Goal: Task Accomplishment & Management: Manage account settings

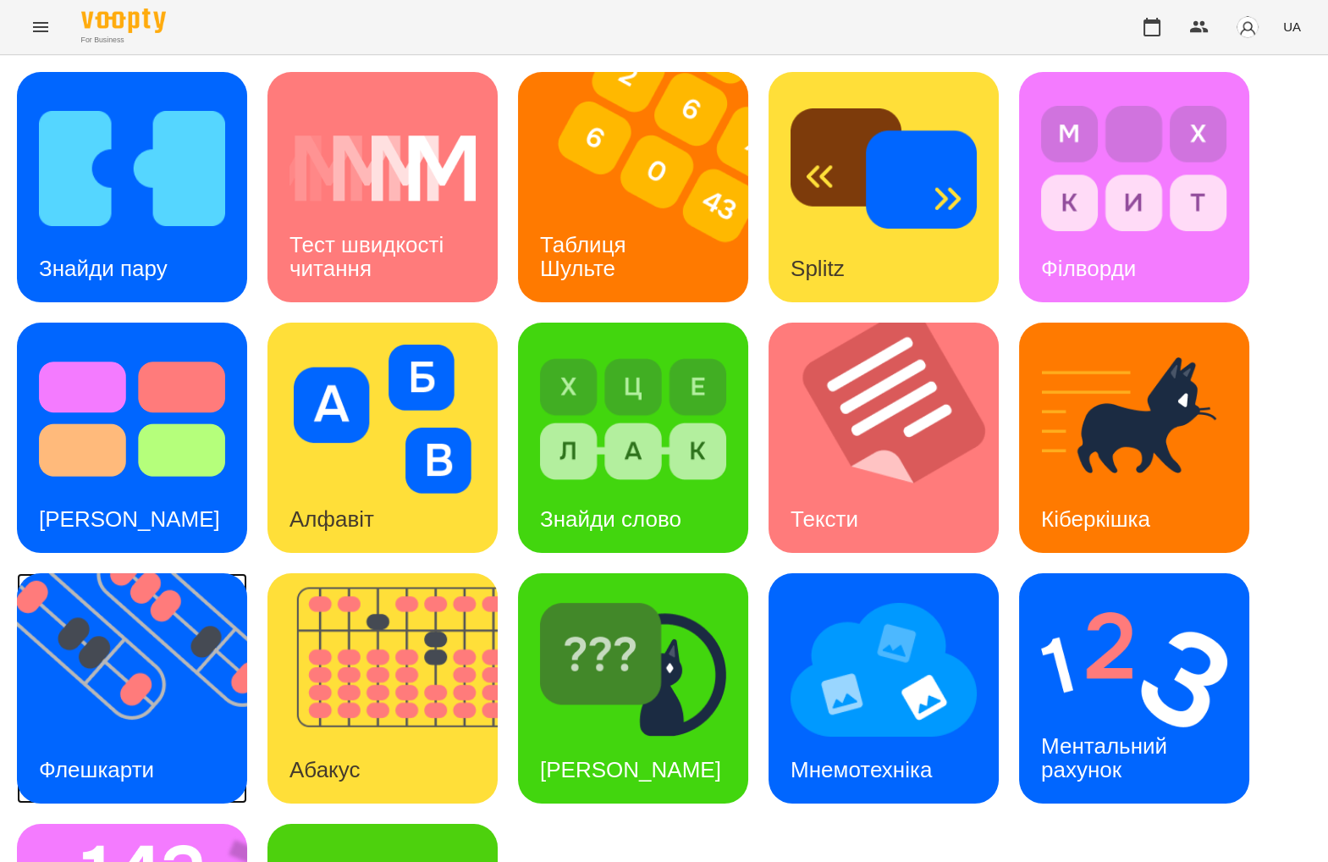
click at [189, 653] on img at bounding box center [142, 688] width 251 height 230
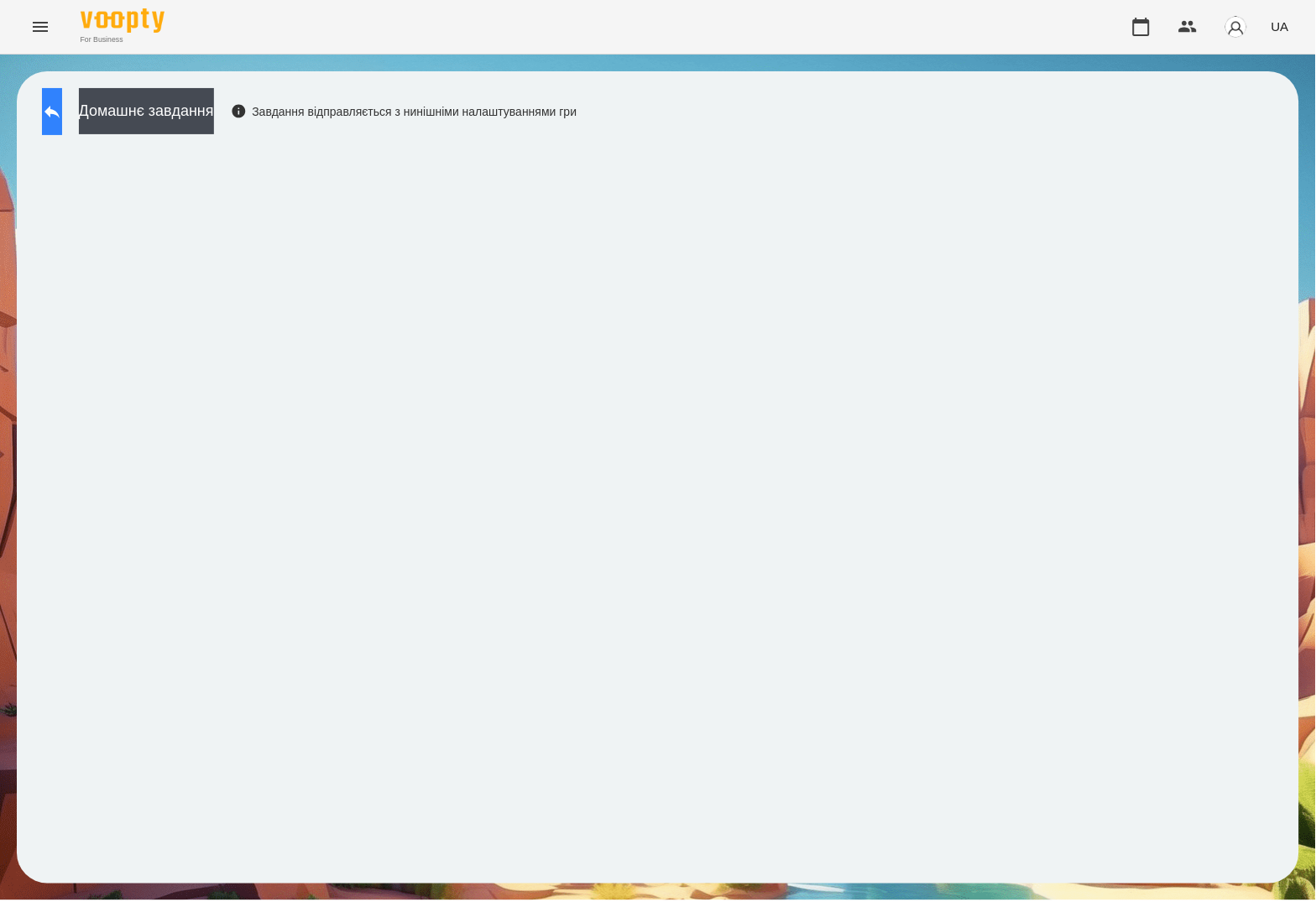
click at [62, 90] on button at bounding box center [52, 111] width 20 height 47
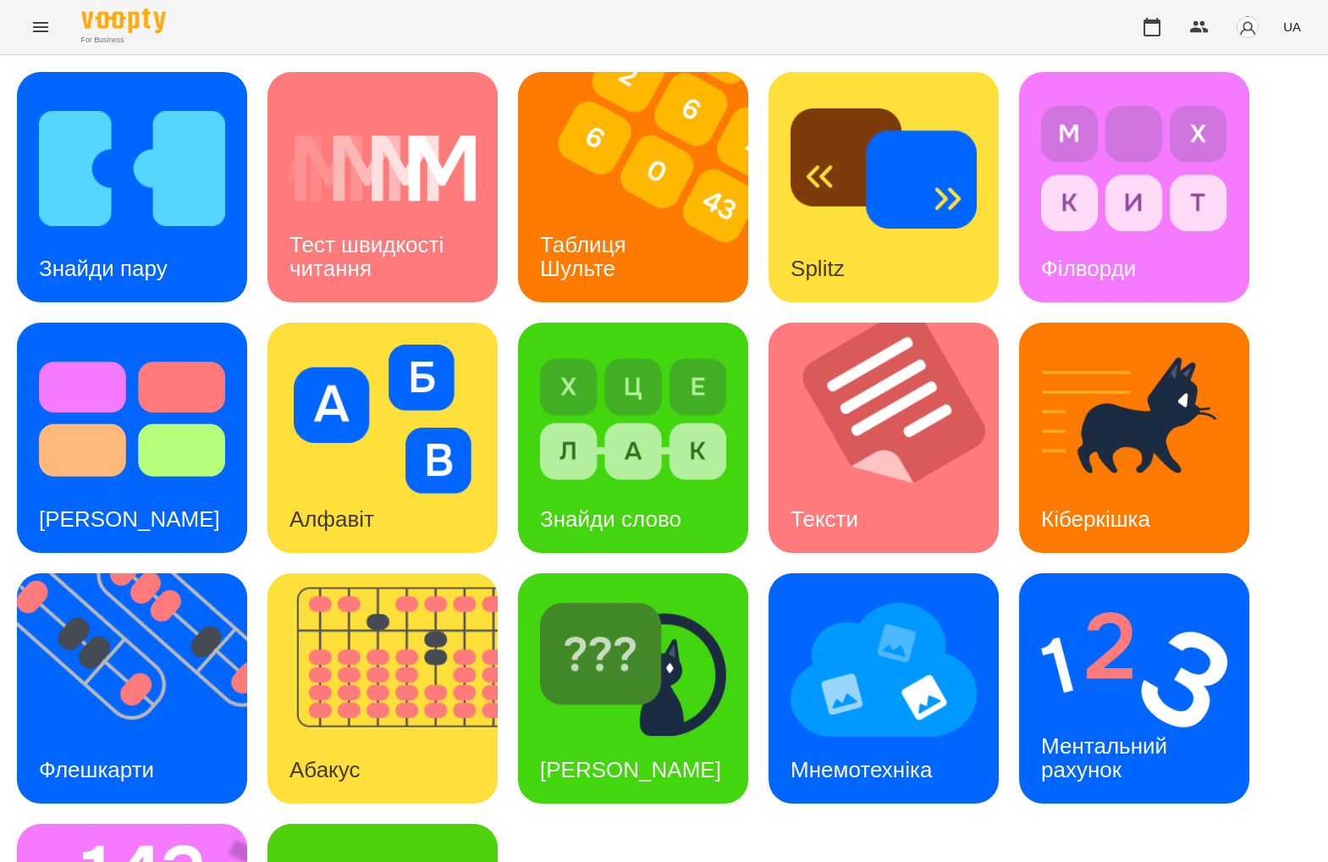
scroll to position [209, 0]
click at [1189, 713] on div "Ментальний рахунок" at bounding box center [1107, 758] width 176 height 91
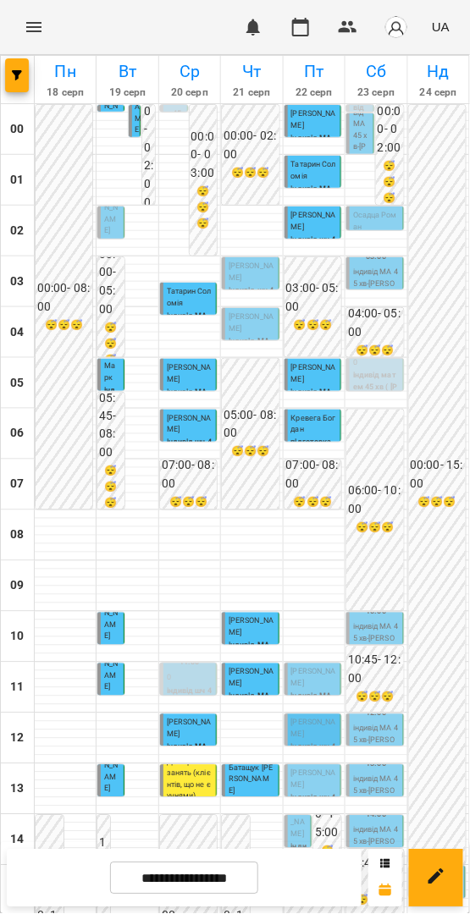
scroll to position [163, 0]
click at [315, 668] on span "[PERSON_NAME]" at bounding box center [313, 678] width 45 height 20
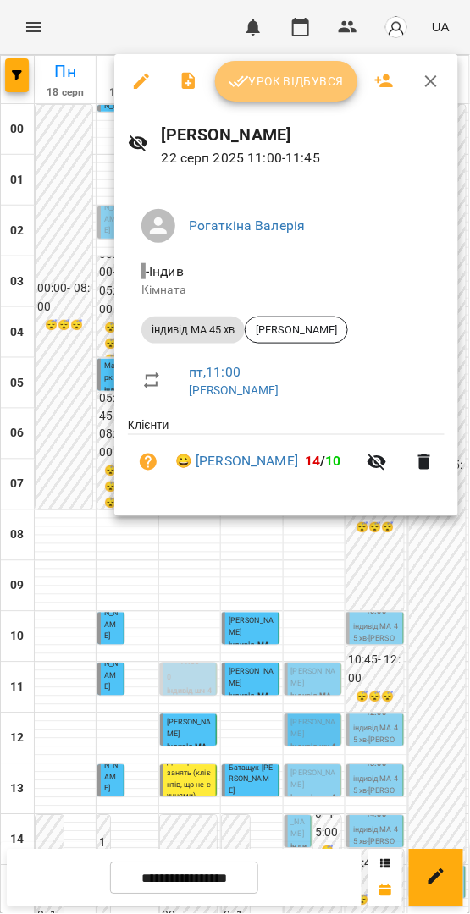
click at [331, 92] on button "Урок відбувся" at bounding box center [286, 81] width 142 height 41
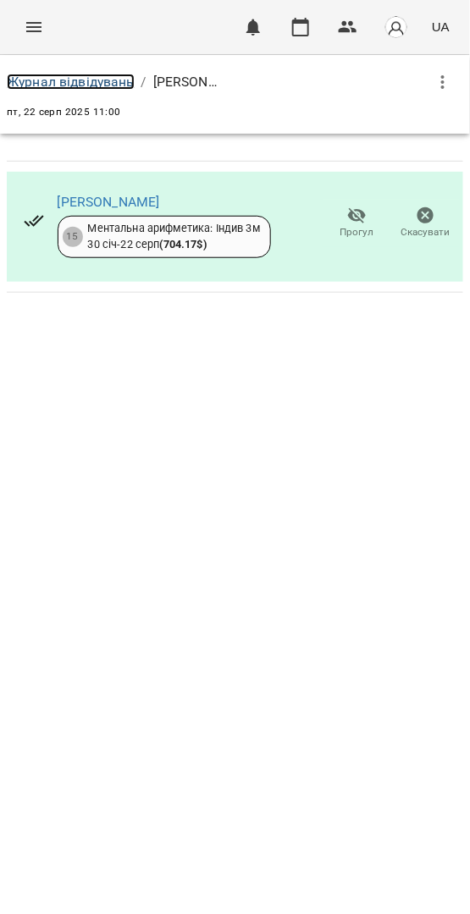
click at [119, 78] on link "Журнал відвідувань" at bounding box center [71, 82] width 128 height 16
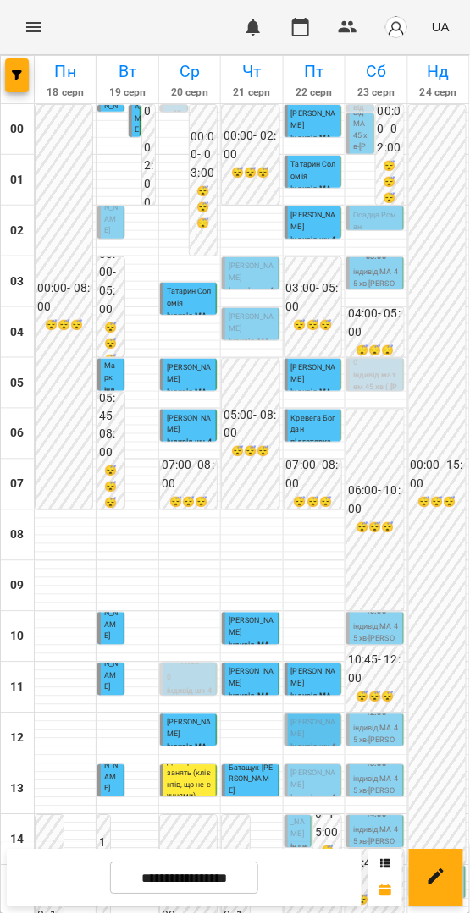
scroll to position [330, 0]
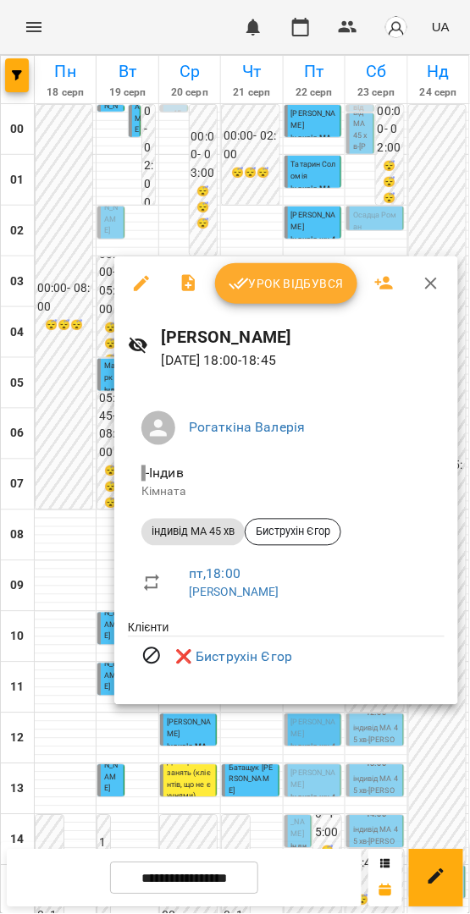
click at [283, 278] on span "Урок відбувся" at bounding box center [286, 283] width 115 height 20
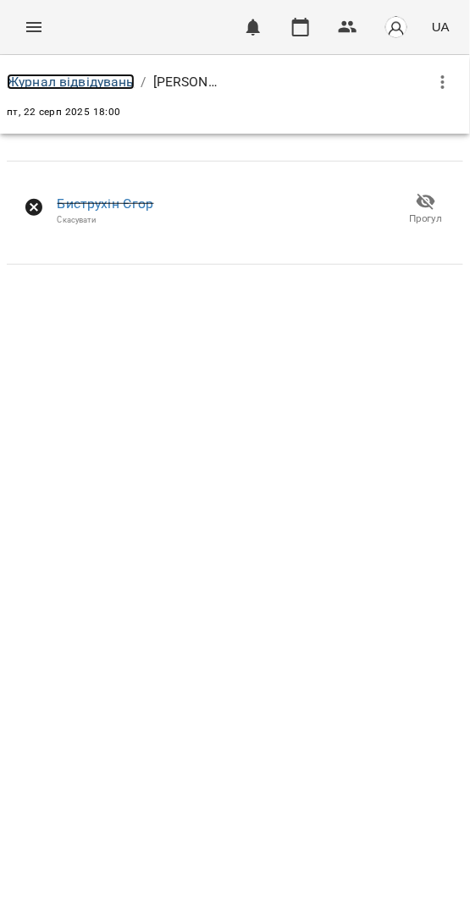
click at [103, 81] on link "Журнал відвідувань" at bounding box center [71, 82] width 128 height 16
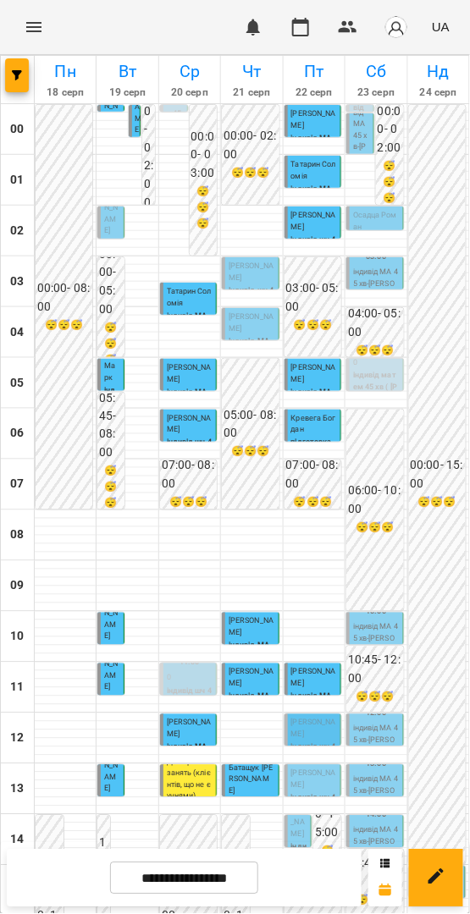
scroll to position [451, 0]
click at [313, 719] on span "[PERSON_NAME]" at bounding box center [313, 729] width 45 height 20
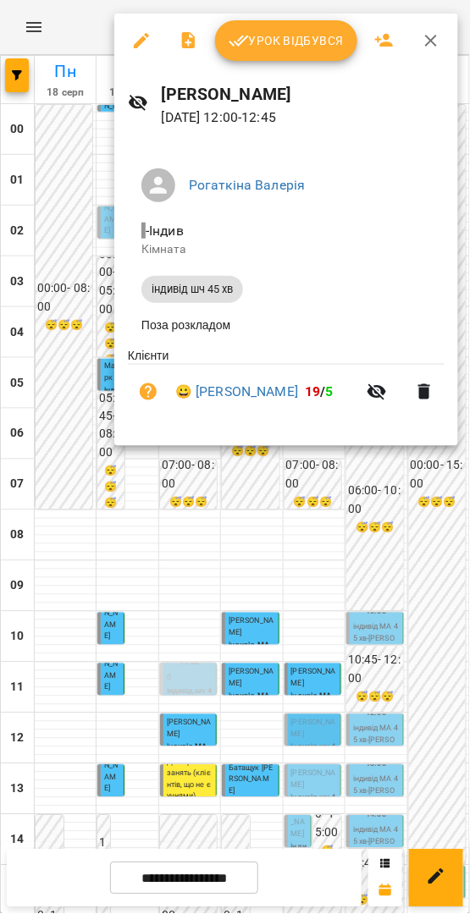
click at [306, 55] on button "Урок відбувся" at bounding box center [286, 40] width 142 height 41
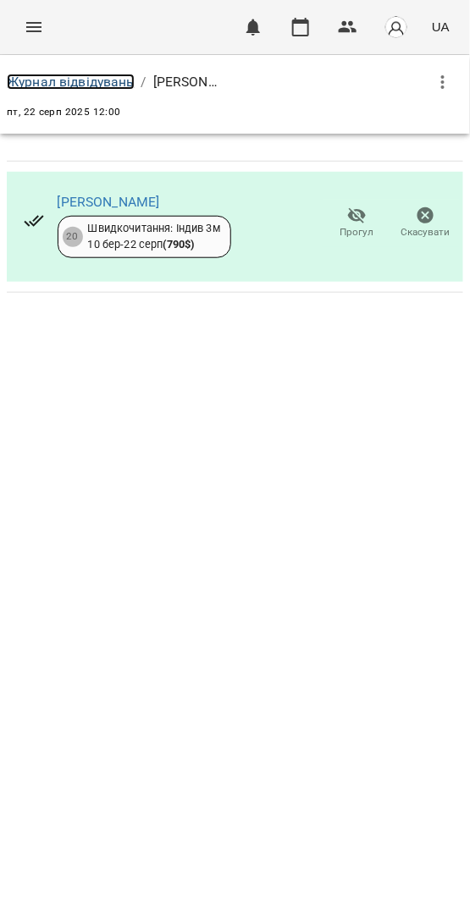
click at [114, 80] on link "Журнал відвідувань" at bounding box center [71, 82] width 128 height 16
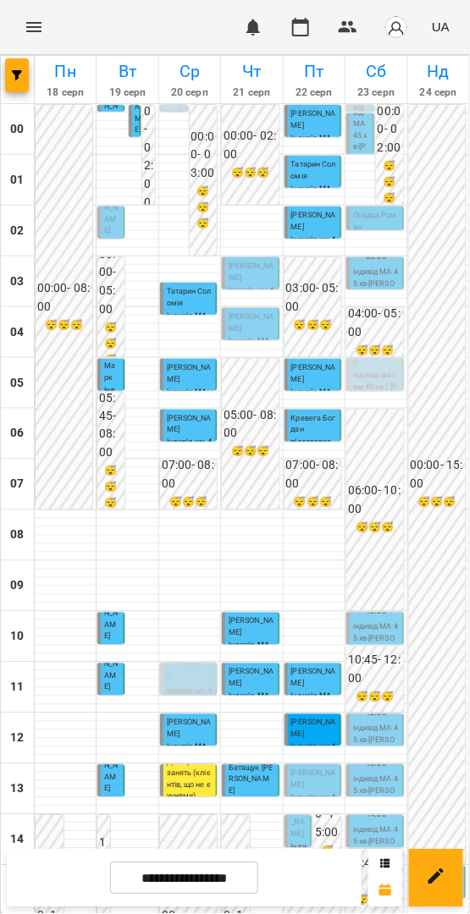
scroll to position [485, 0]
click at [252, 877] on input "**********" at bounding box center [184, 879] width 148 height 33
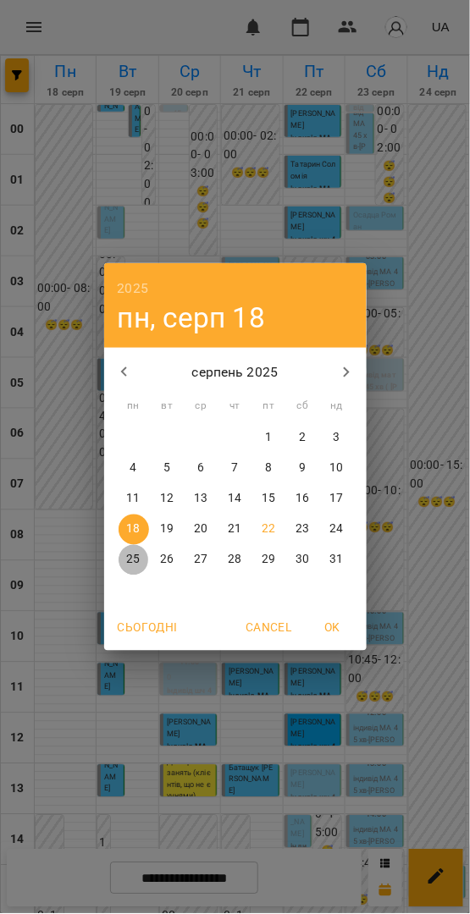
click at [128, 559] on p "25" at bounding box center [133, 560] width 14 height 17
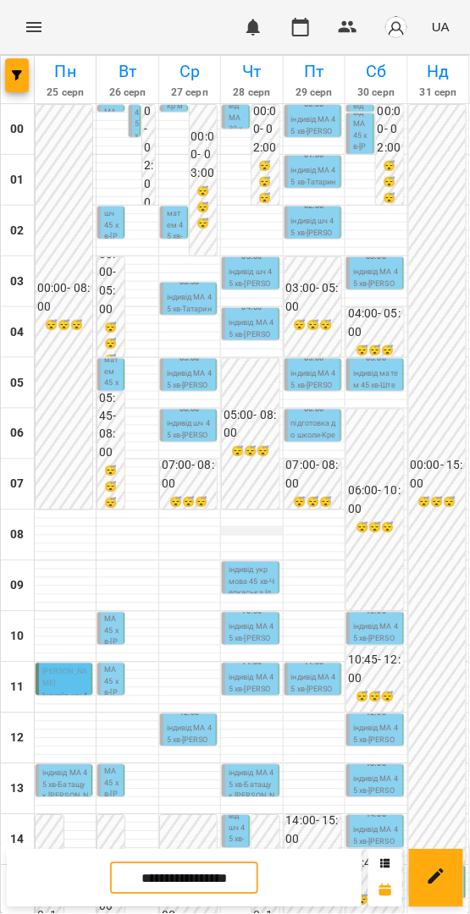
scroll to position [0, 0]
click at [183, 881] on input "**********" at bounding box center [184, 879] width 148 height 33
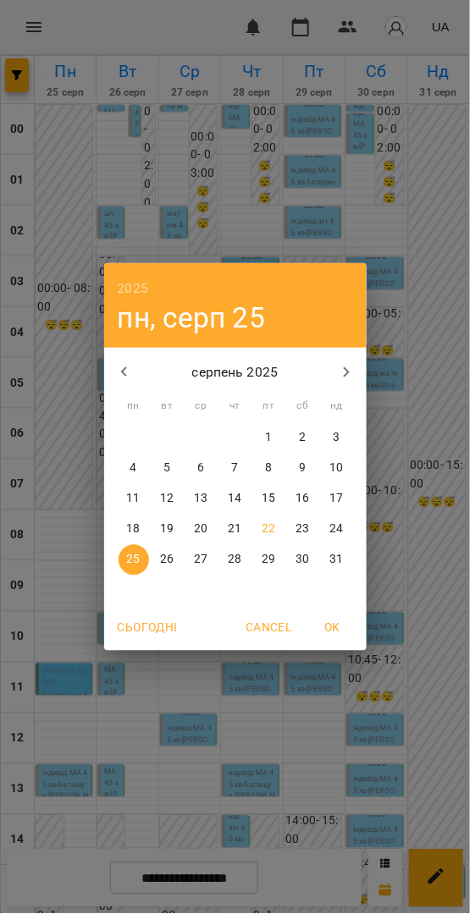
click at [139, 527] on p "18" at bounding box center [133, 529] width 14 height 17
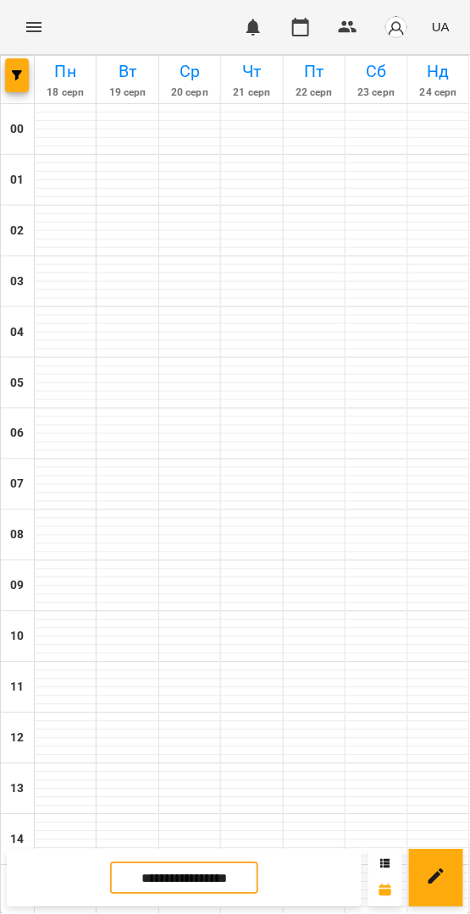
type input "**********"
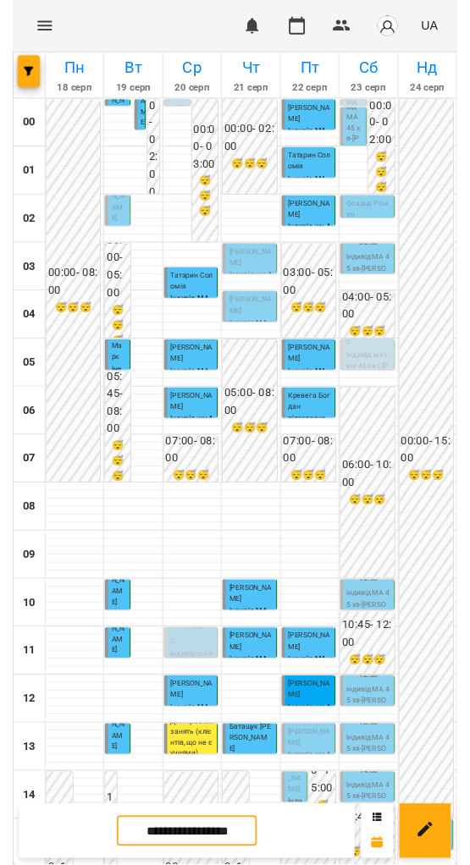
scroll to position [485, 0]
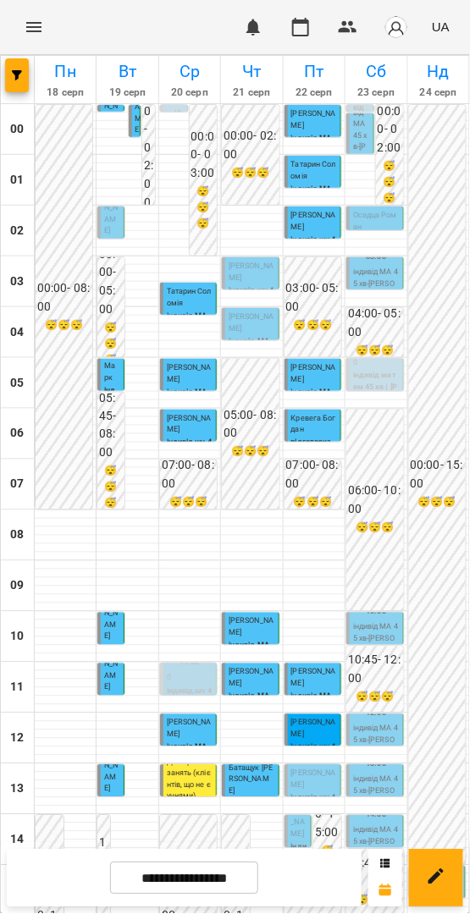
click at [310, 769] on p "[PERSON_NAME]" at bounding box center [314, 780] width 46 height 23
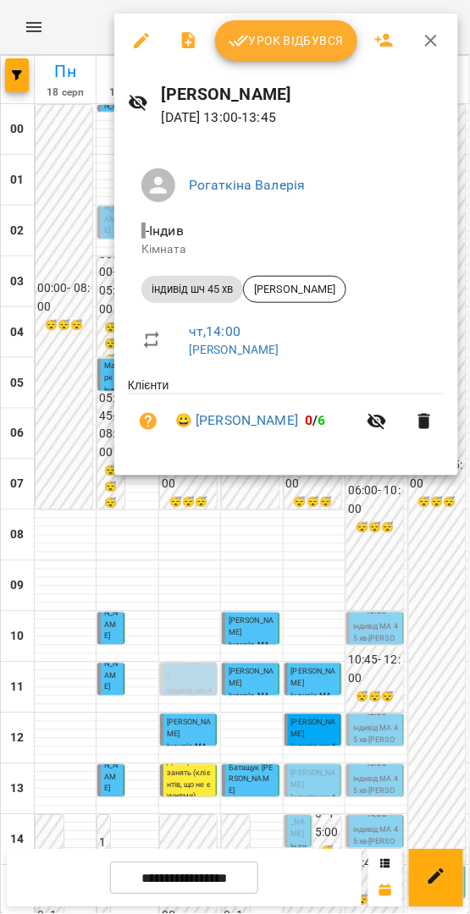
click at [384, 600] on div at bounding box center [235, 457] width 470 height 914
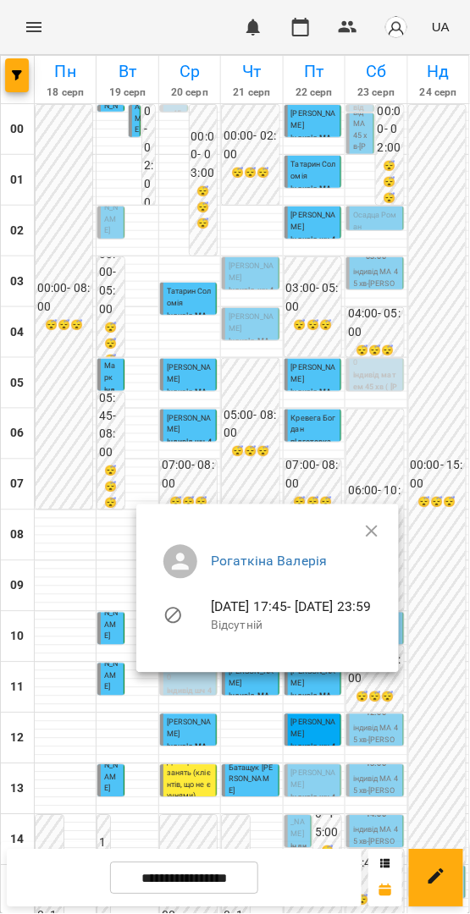
click at [446, 312] on div at bounding box center [235, 457] width 470 height 914
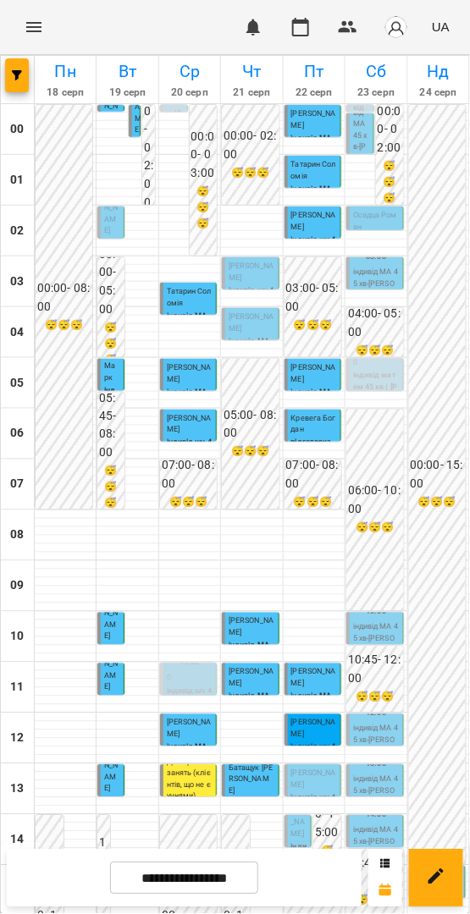
click at [446, 312] on div "00:00 - 15:00 😴😴😴" at bounding box center [437, 485] width 57 height 760
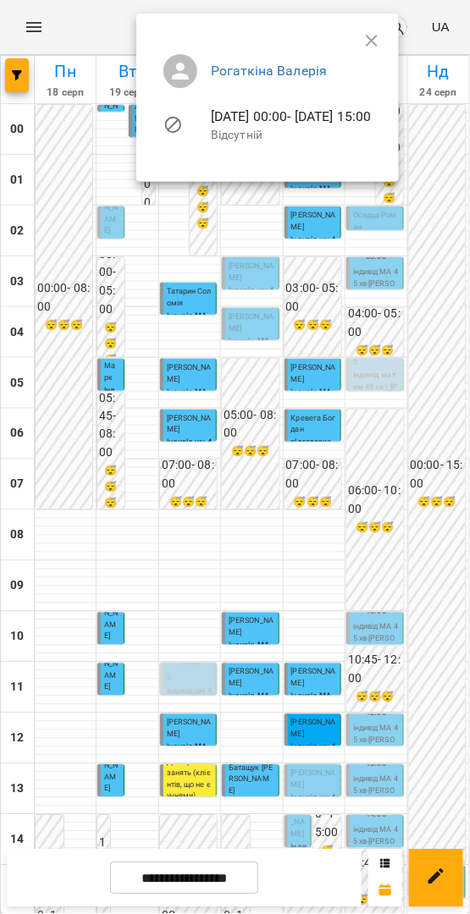
click at [446, 312] on div at bounding box center [235, 457] width 470 height 914
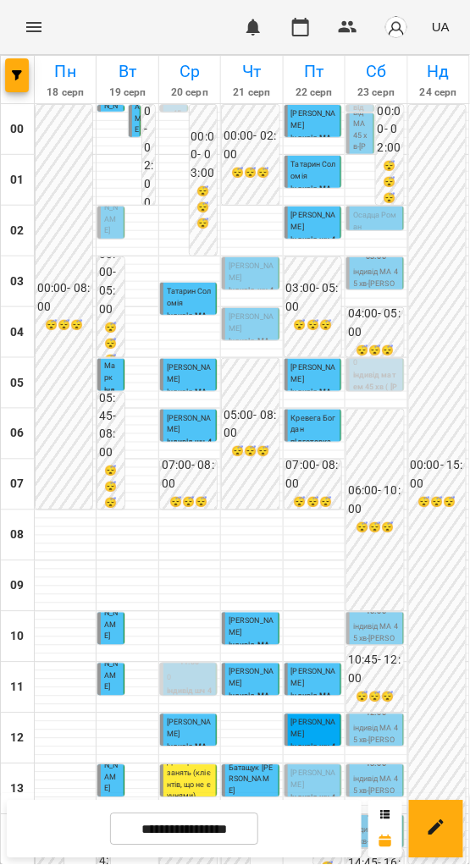
click at [303, 769] on span "[PERSON_NAME]" at bounding box center [313, 779] width 45 height 20
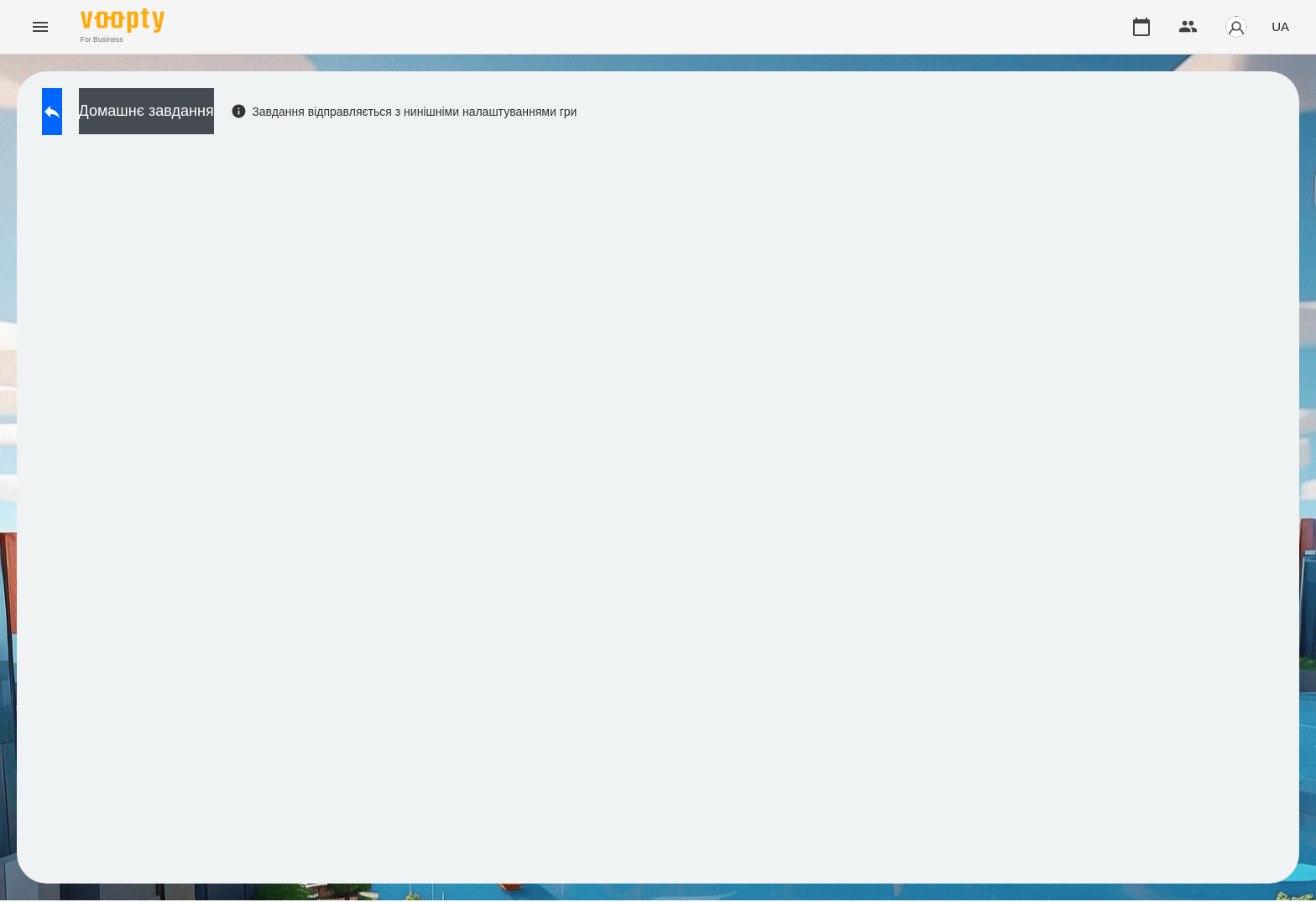
click at [62, 108] on icon at bounding box center [52, 111] width 20 height 20
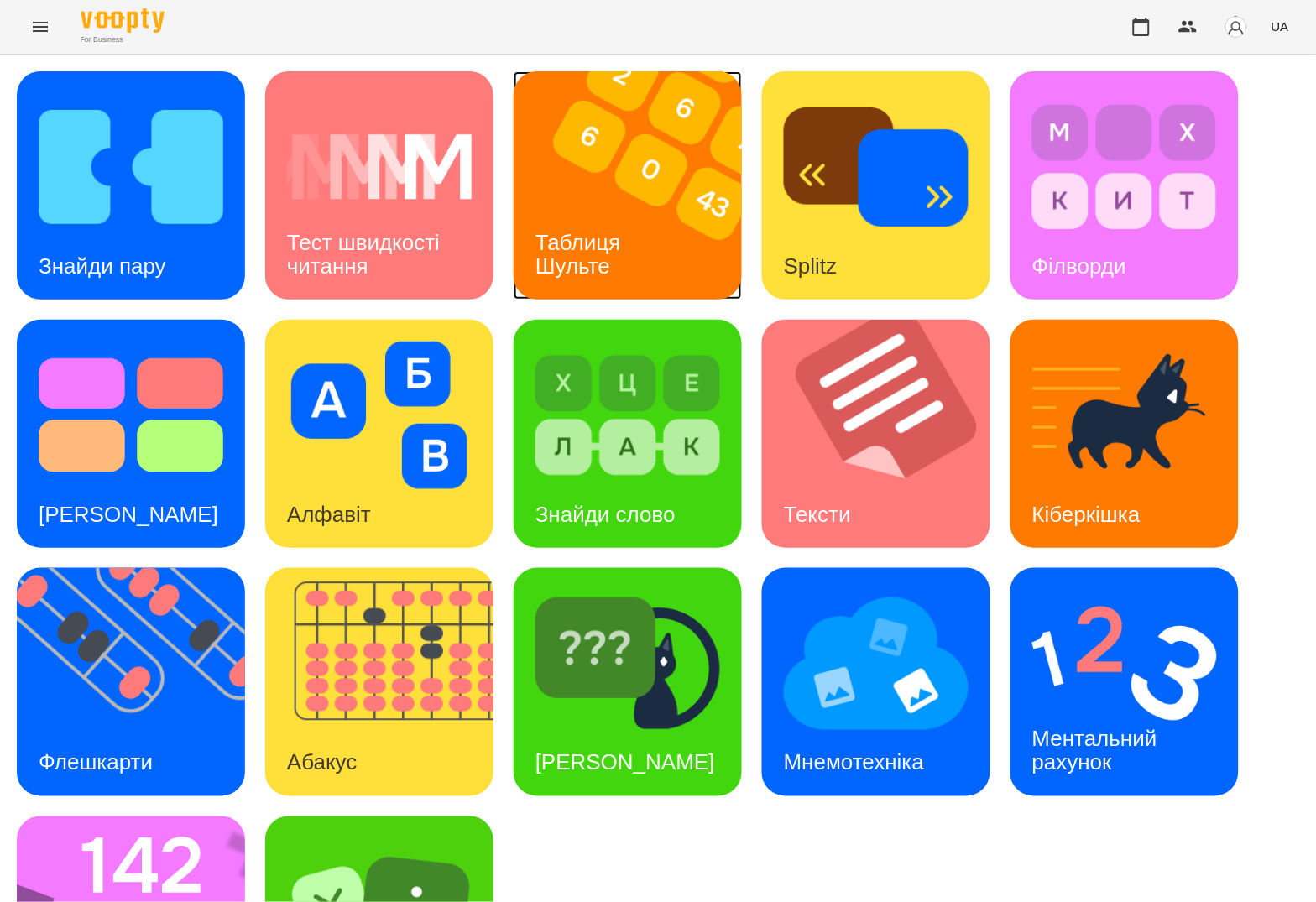
click at [617, 278] on div "Таблиця Шульте" at bounding box center [581, 255] width 135 height 90
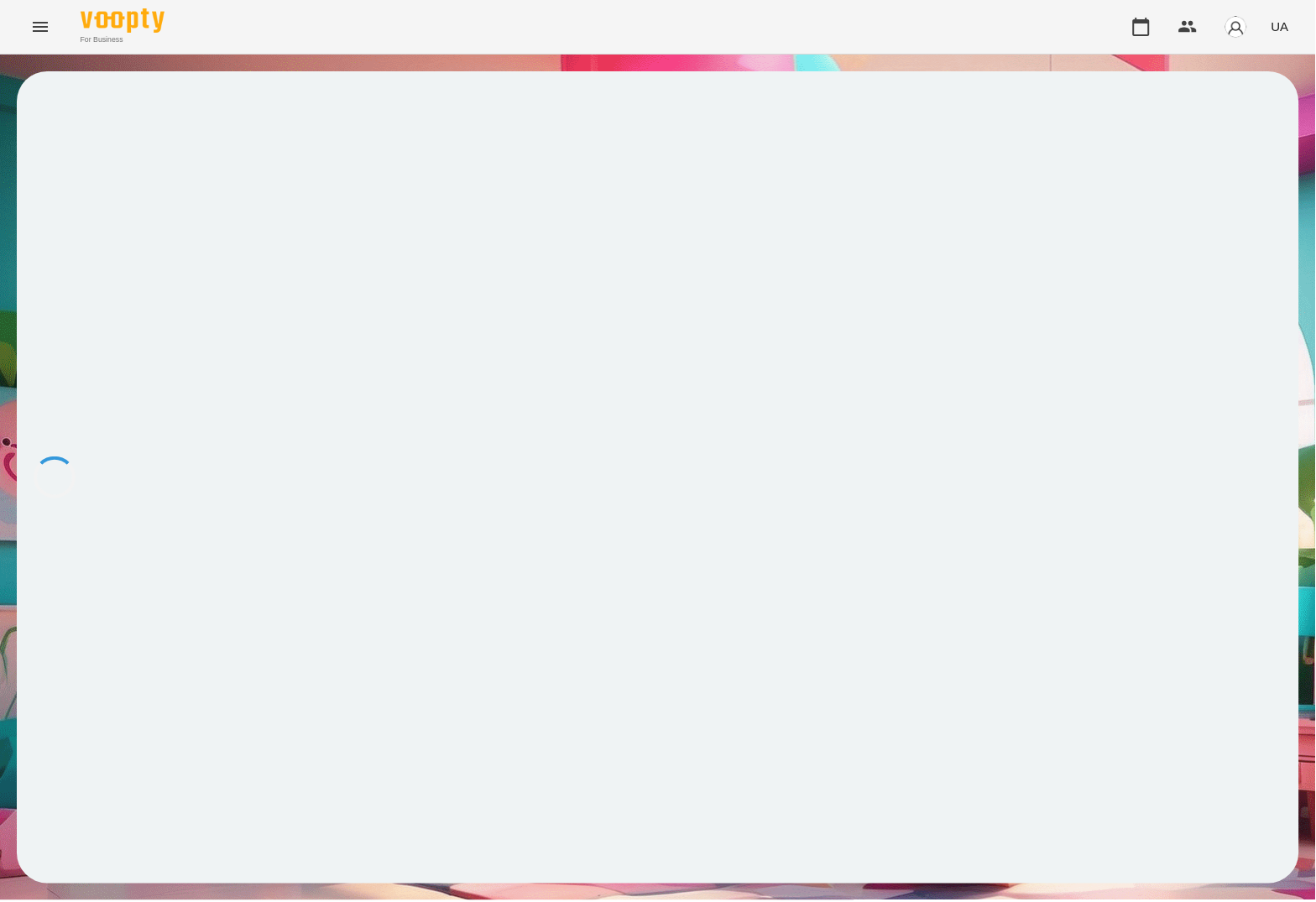
click at [1290, 31] on button "UA" at bounding box center [1280, 26] width 31 height 31
click at [1279, 129] on div "Русский" at bounding box center [1249, 125] width 85 height 30
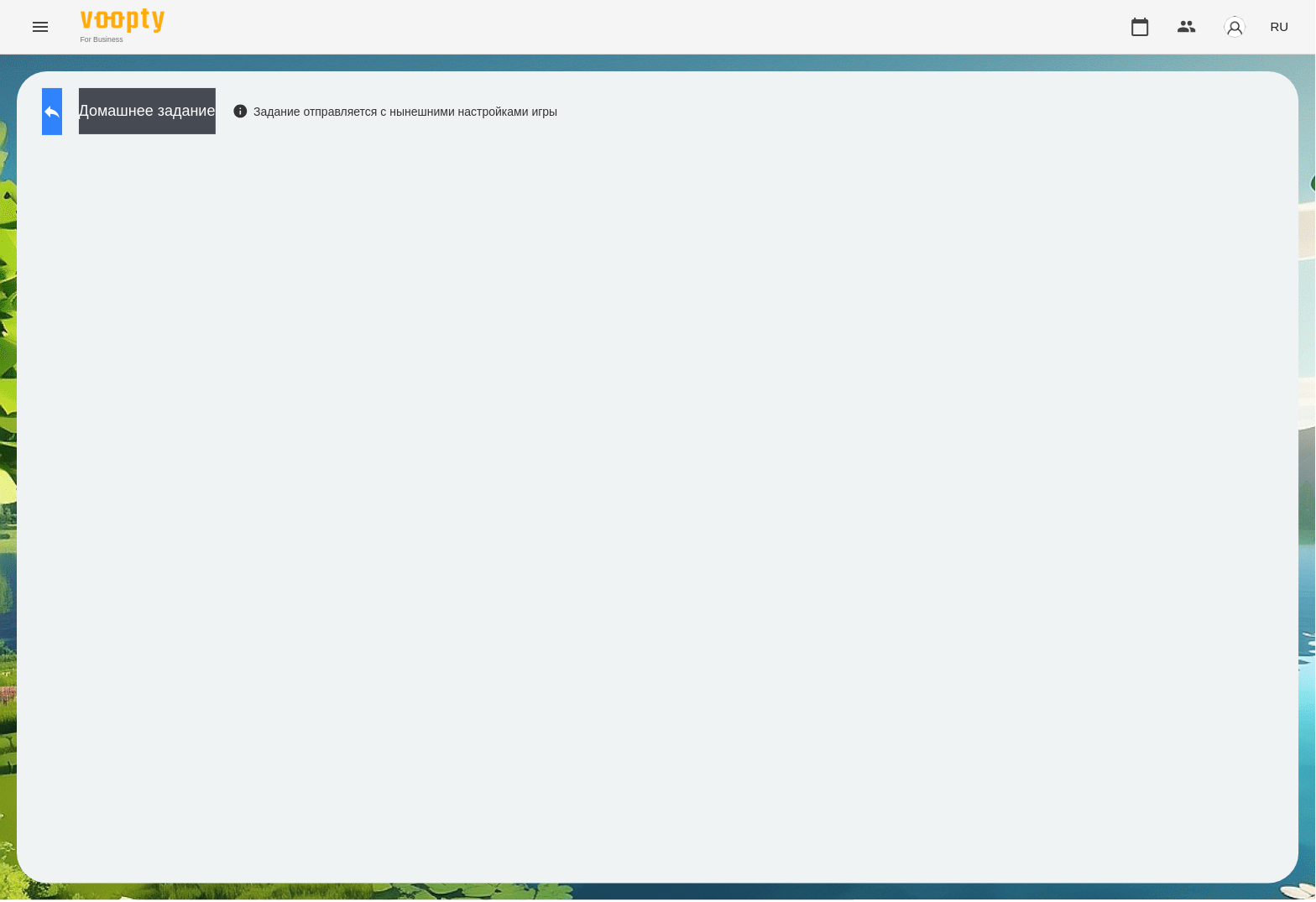
click at [62, 102] on icon at bounding box center [52, 111] width 20 height 20
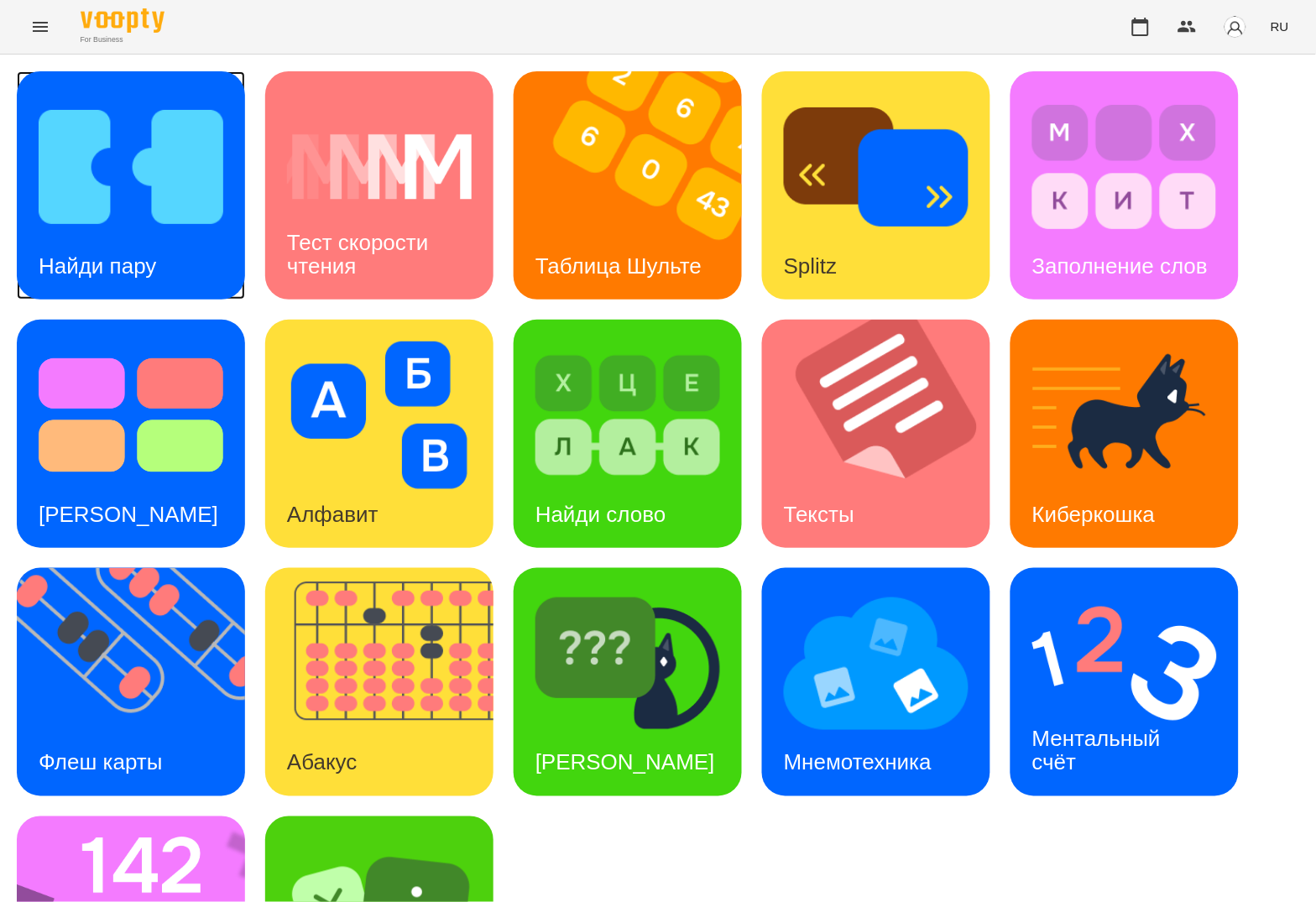
click at [119, 194] on img at bounding box center [131, 167] width 184 height 148
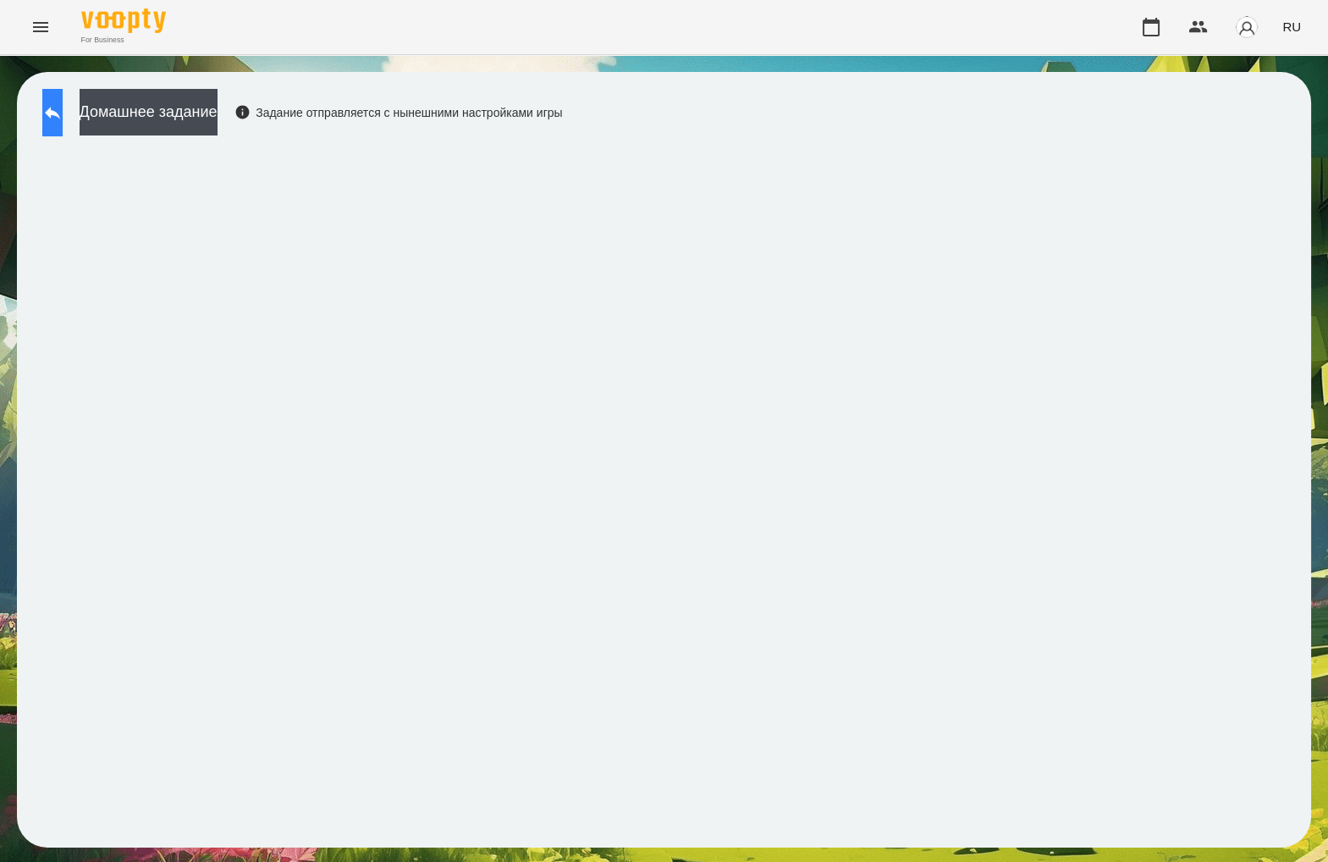
click at [63, 126] on button at bounding box center [52, 112] width 20 height 47
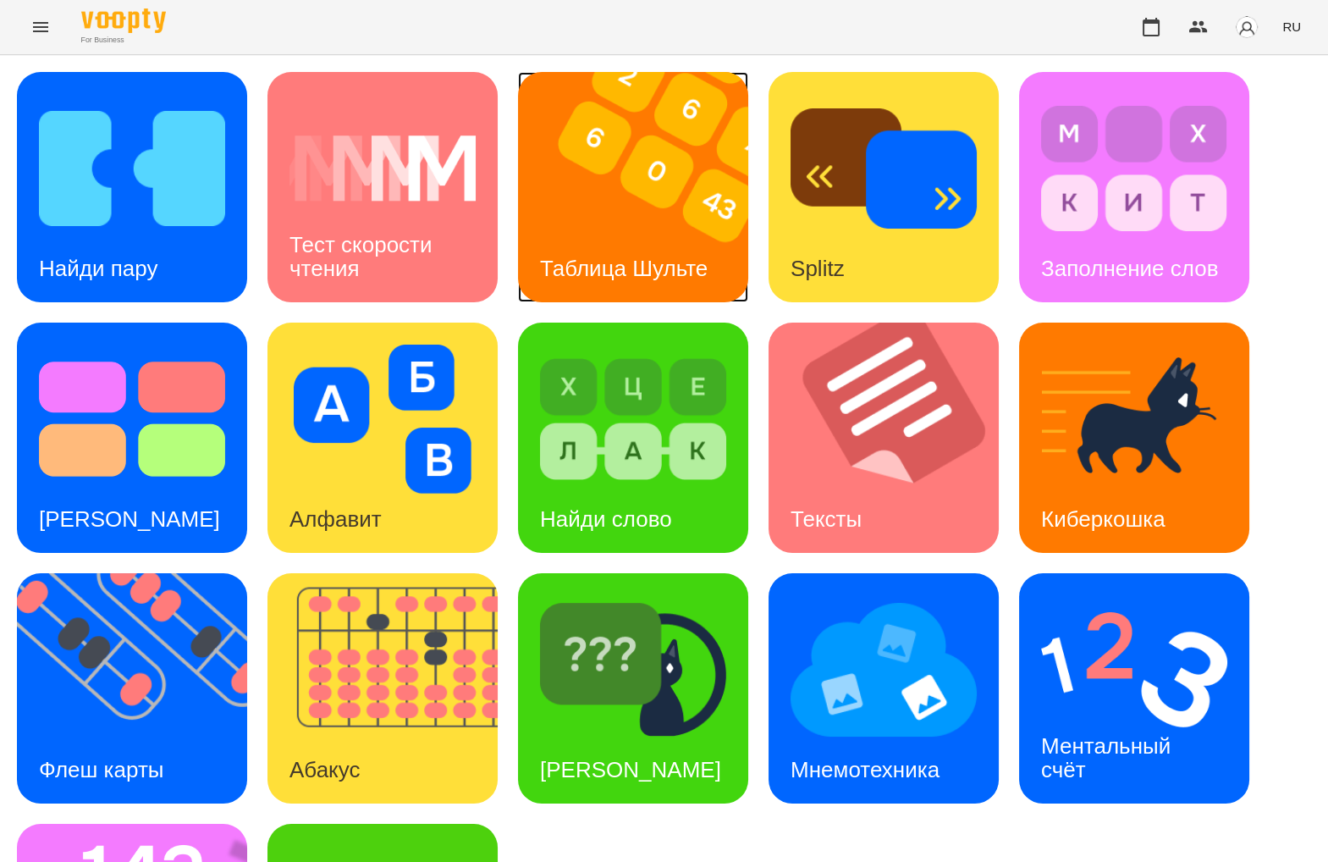
click at [591, 158] on img at bounding box center [643, 187] width 251 height 230
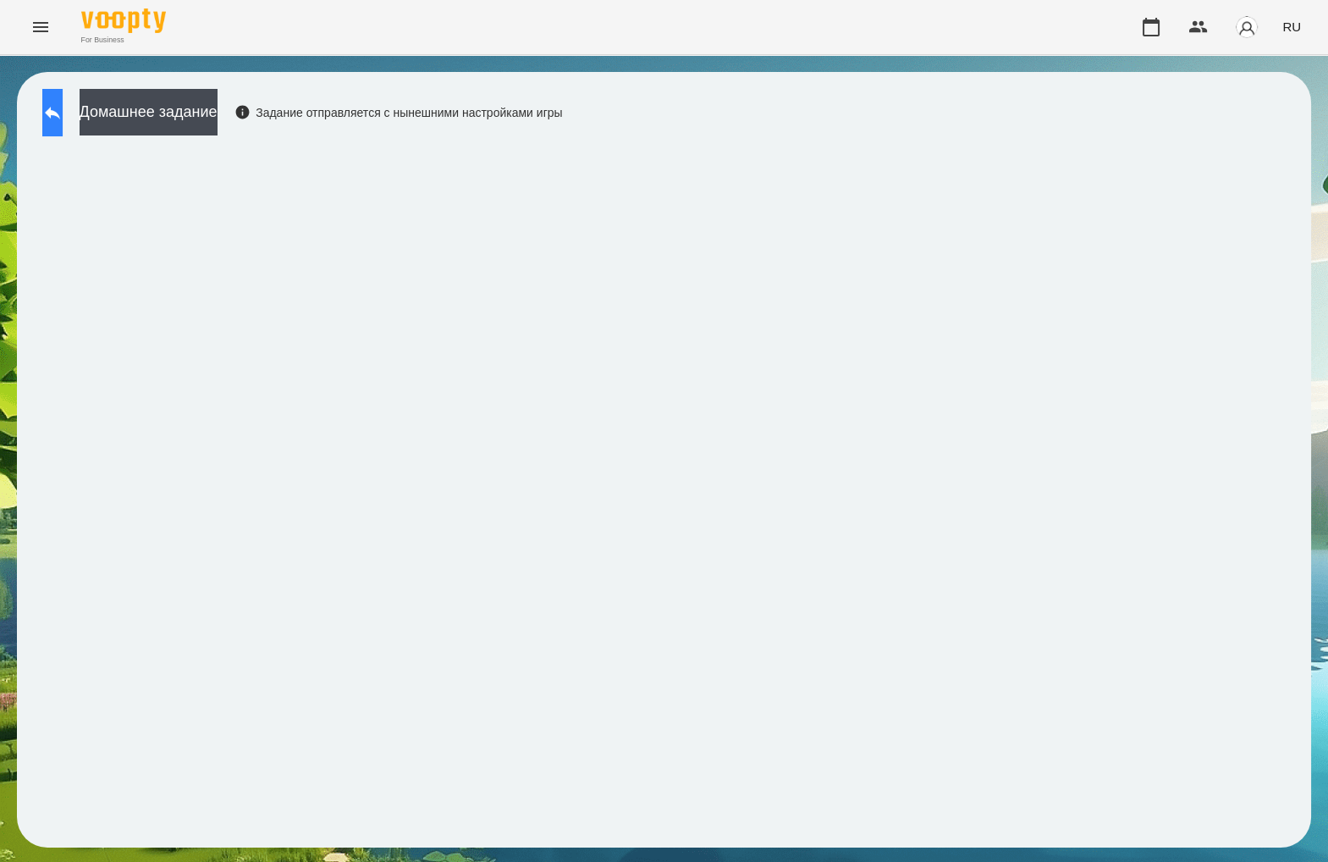
click at [63, 112] on button at bounding box center [52, 112] width 20 height 47
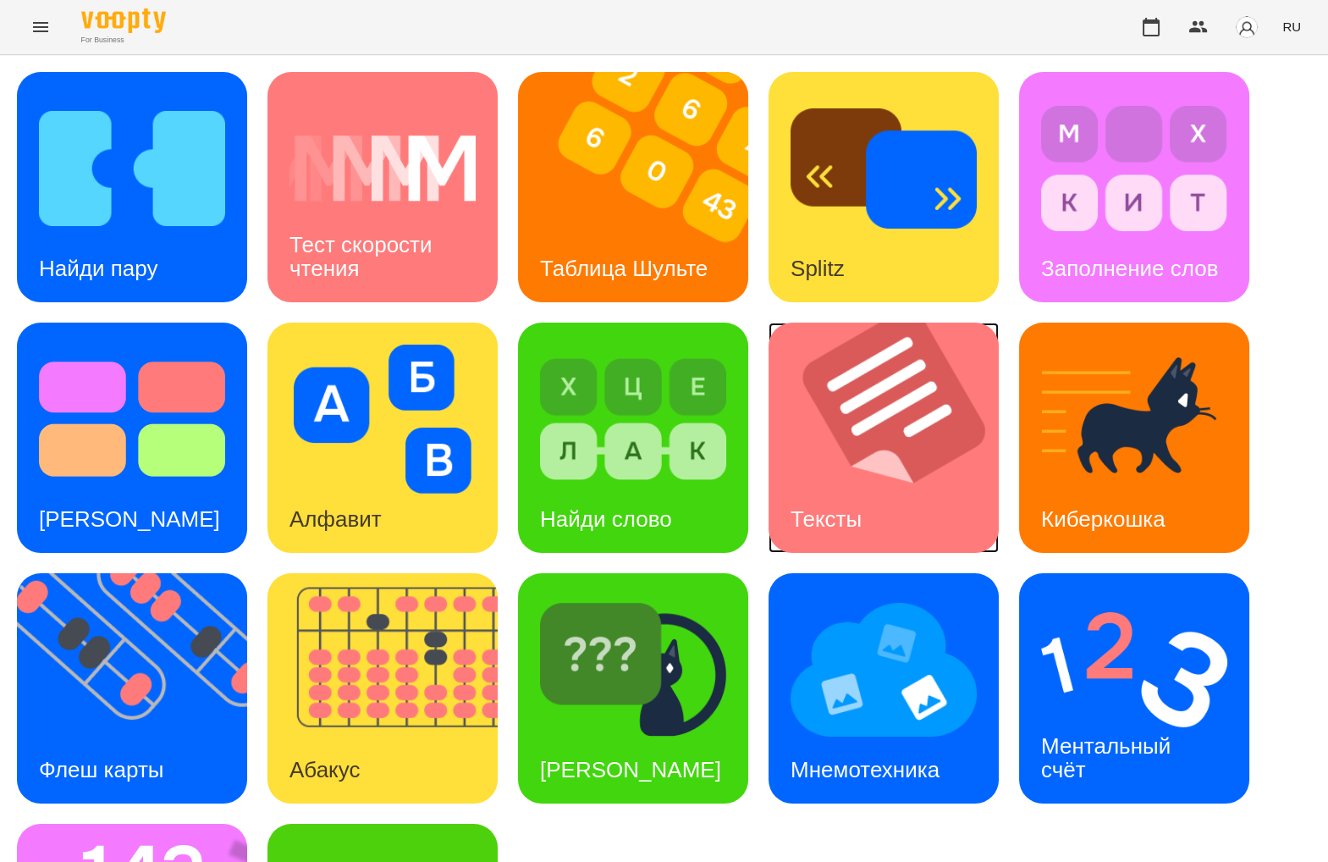
click at [846, 448] on img at bounding box center [894, 438] width 251 height 230
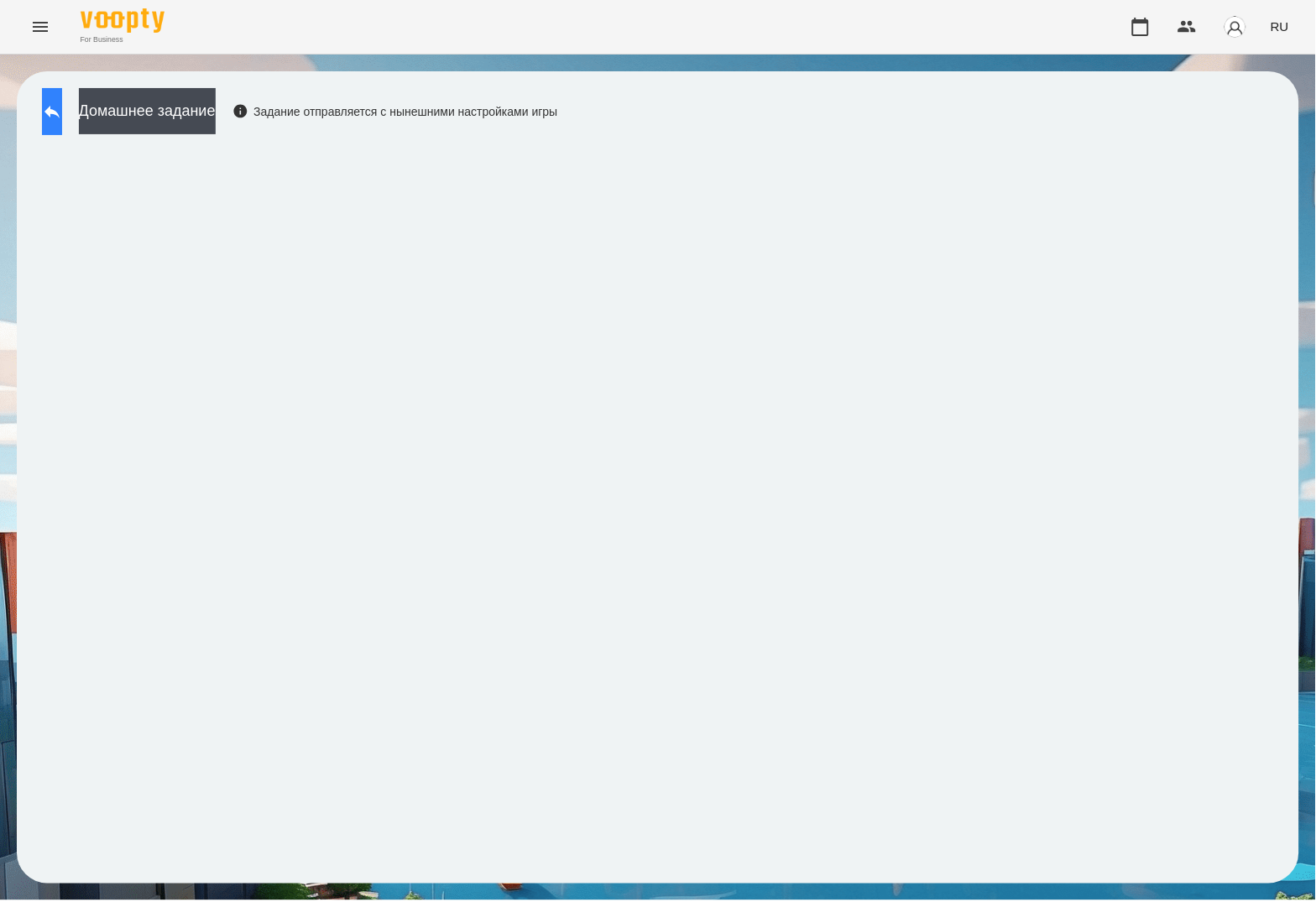
click at [62, 106] on button at bounding box center [52, 111] width 20 height 47
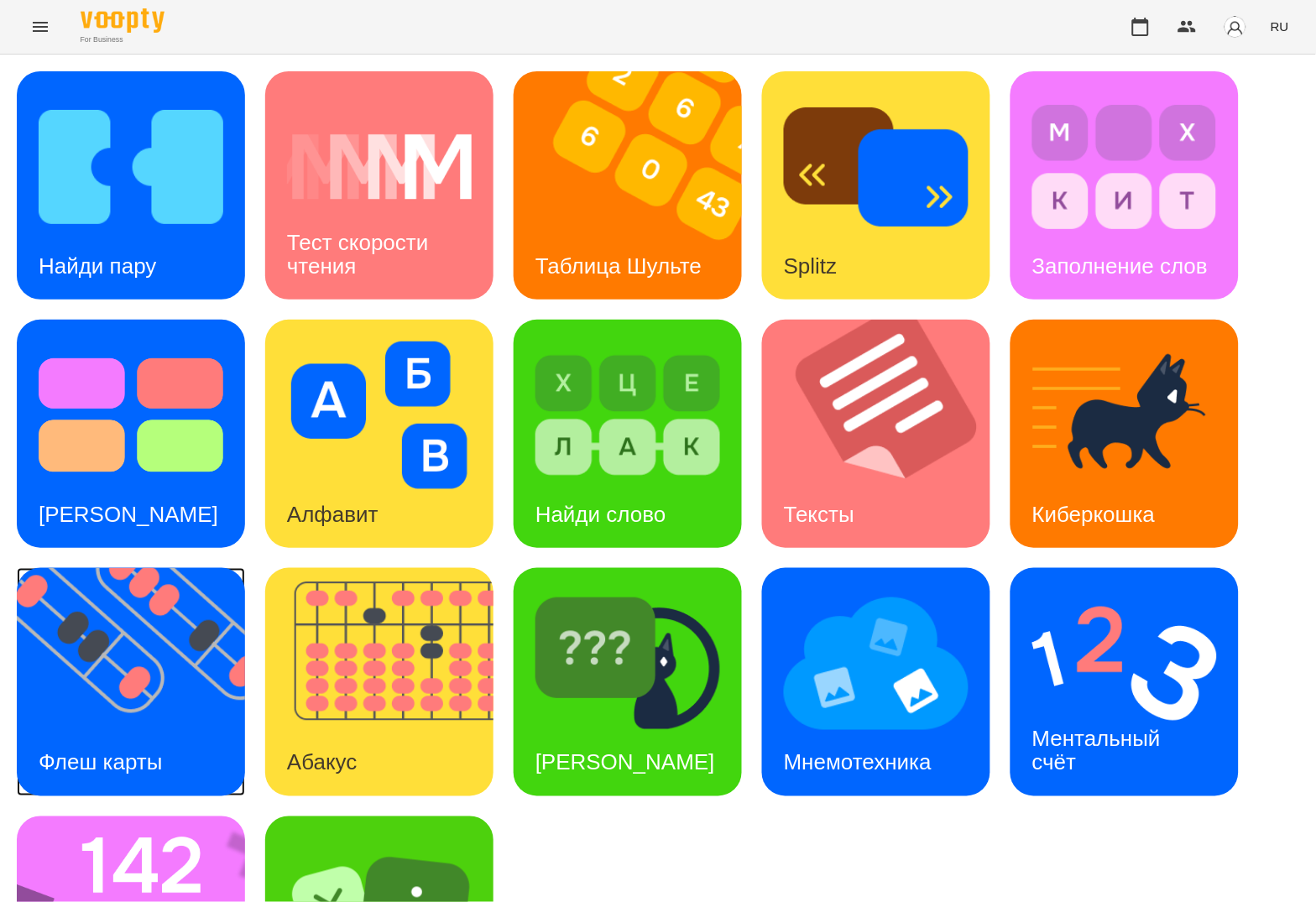
click at [79, 653] on img at bounding box center [141, 682] width 249 height 228
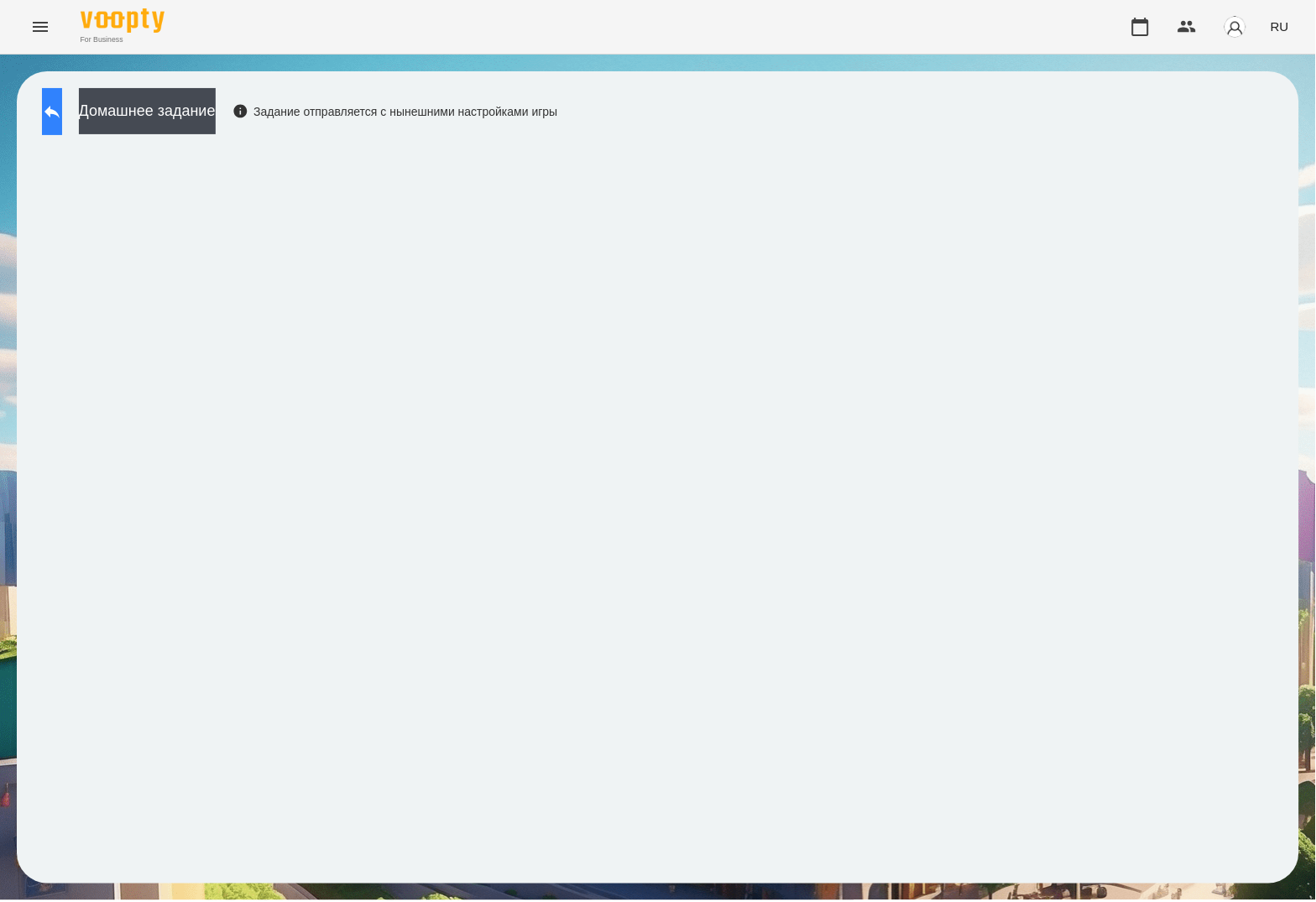
click at [57, 117] on button at bounding box center [52, 111] width 20 height 47
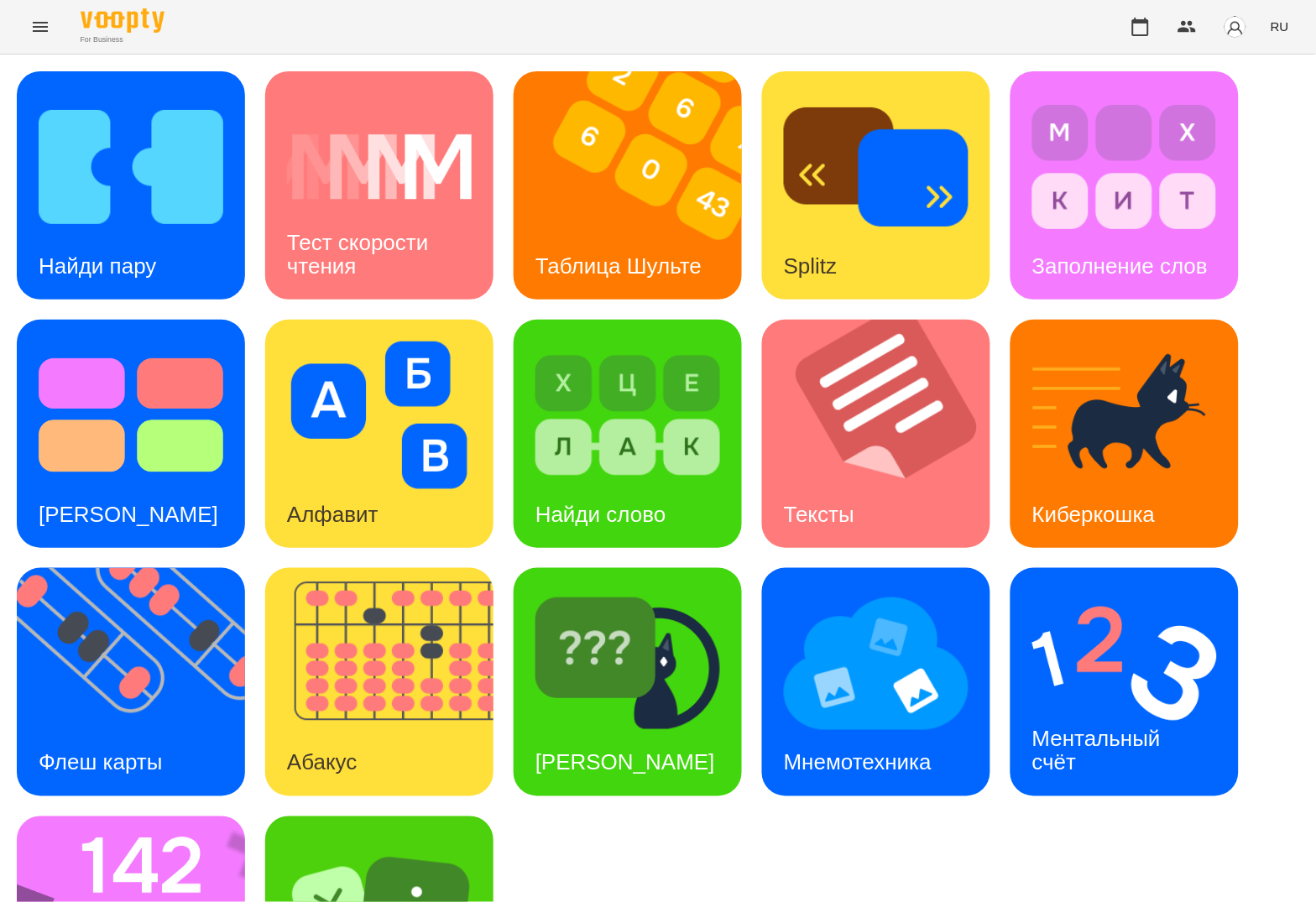
scroll to position [158, 0]
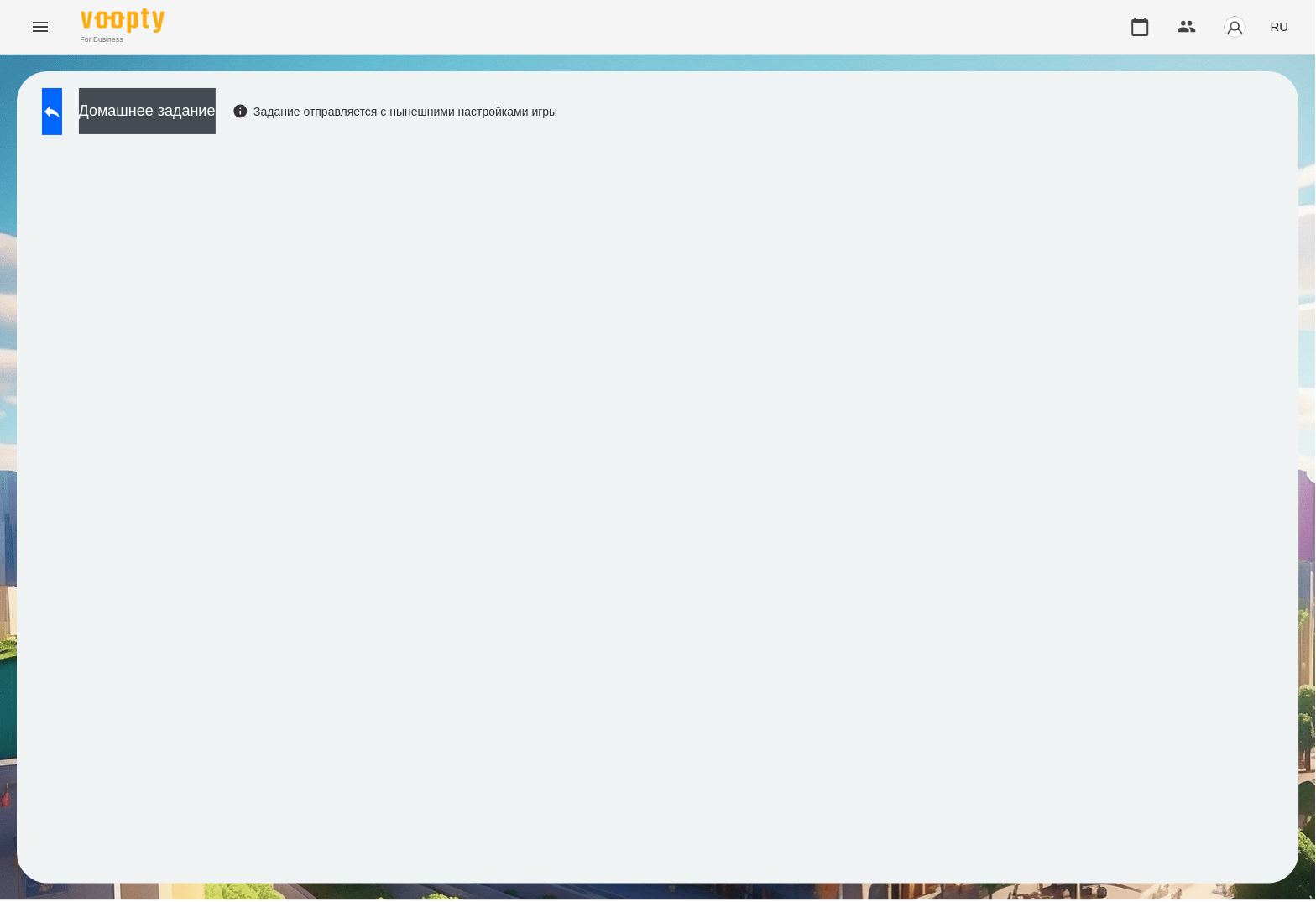
click at [1255, 46] on div "RU" at bounding box center [1208, 27] width 176 height 44
click at [1278, 33] on span "RU" at bounding box center [1280, 27] width 19 height 18
click at [1247, 81] on div "Українська" at bounding box center [1249, 94] width 85 height 30
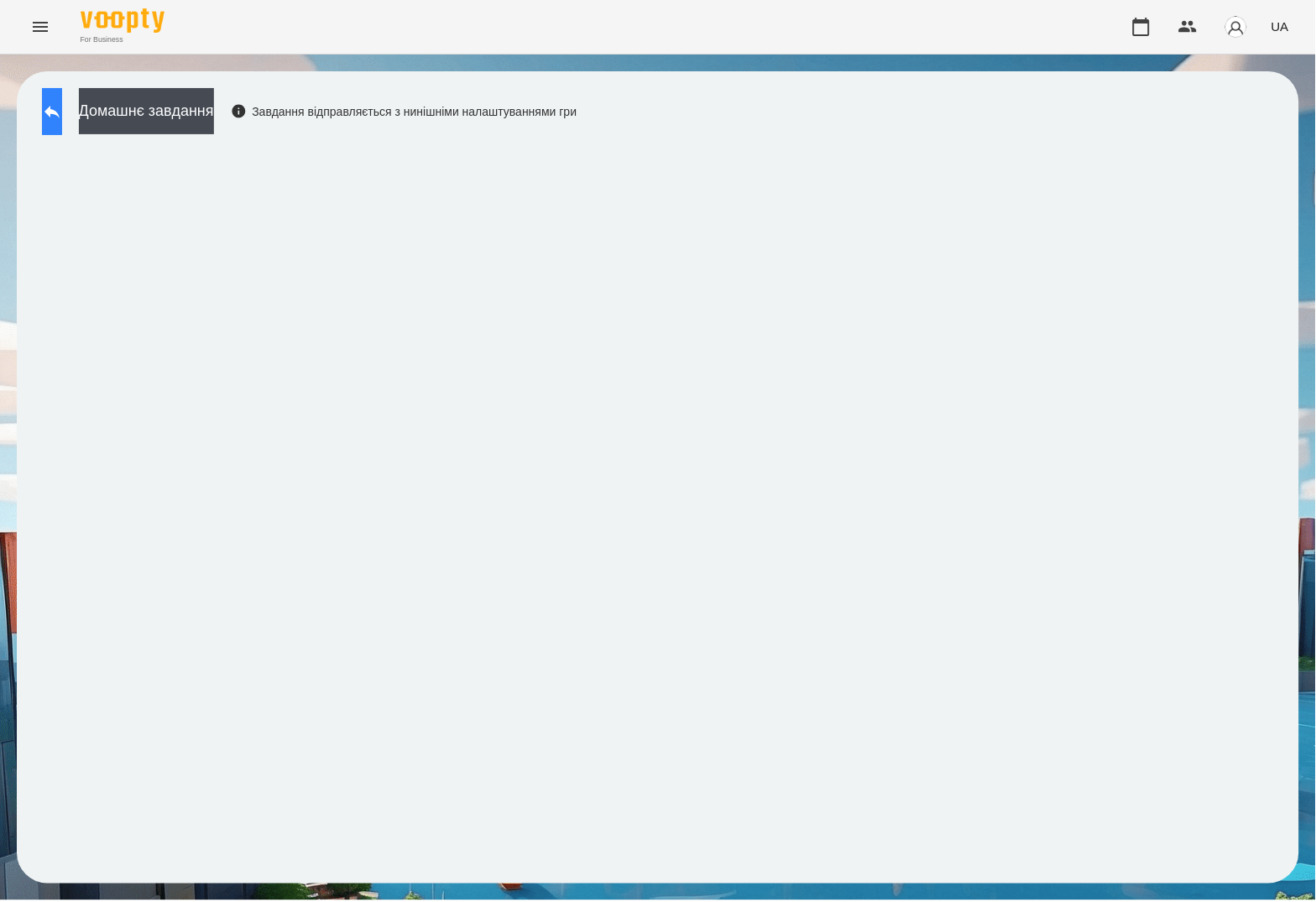
click at [58, 123] on button at bounding box center [52, 111] width 20 height 47
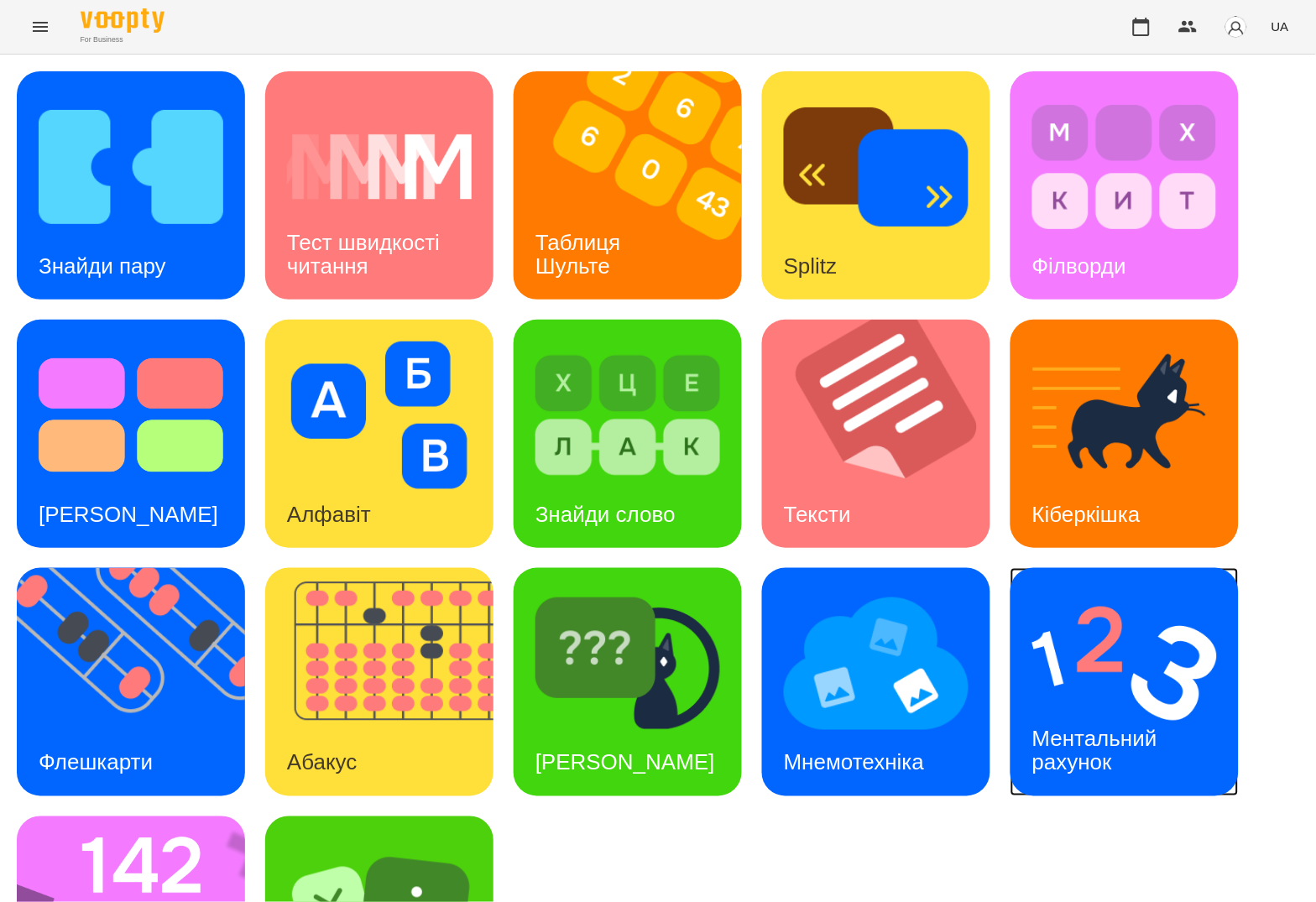
click at [1152, 735] on h3 "Ментальний рахунок" at bounding box center [1098, 750] width 131 height 48
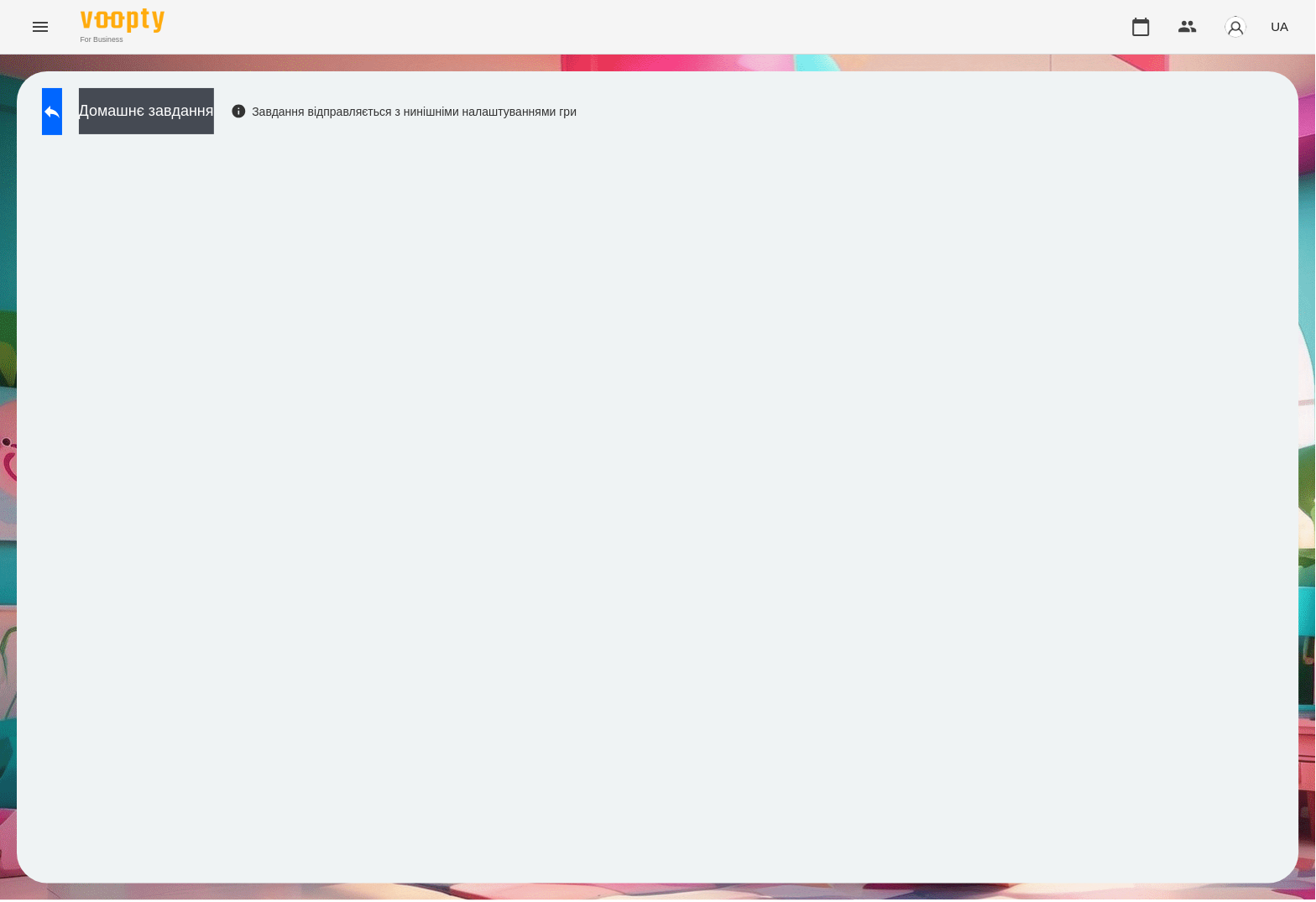
click at [1283, 173] on div "Домашнє завдання Завдання відправляється з нинішніми налаштуваннями гри" at bounding box center [658, 477] width 1282 height 812
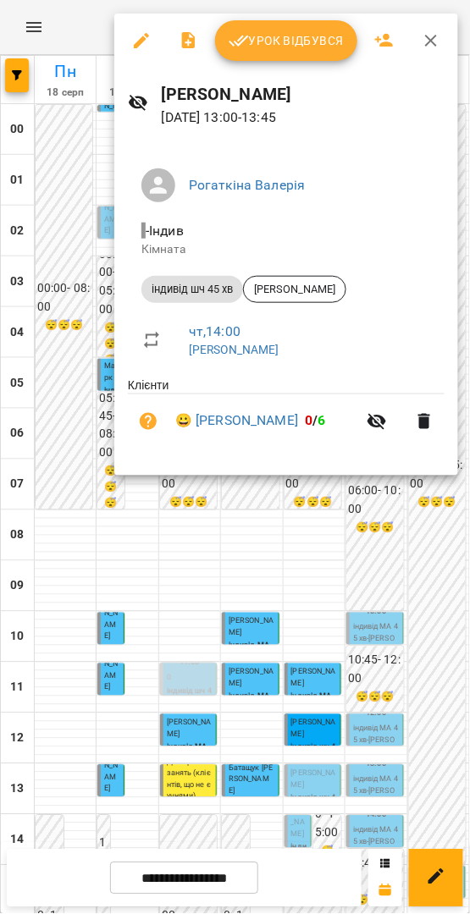
scroll to position [485, 0]
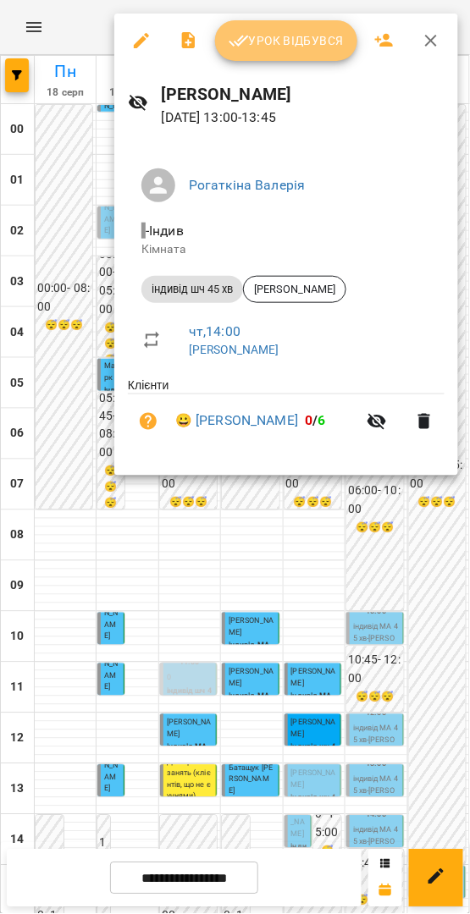
click at [306, 52] on button "Урок відбувся" at bounding box center [286, 40] width 142 height 41
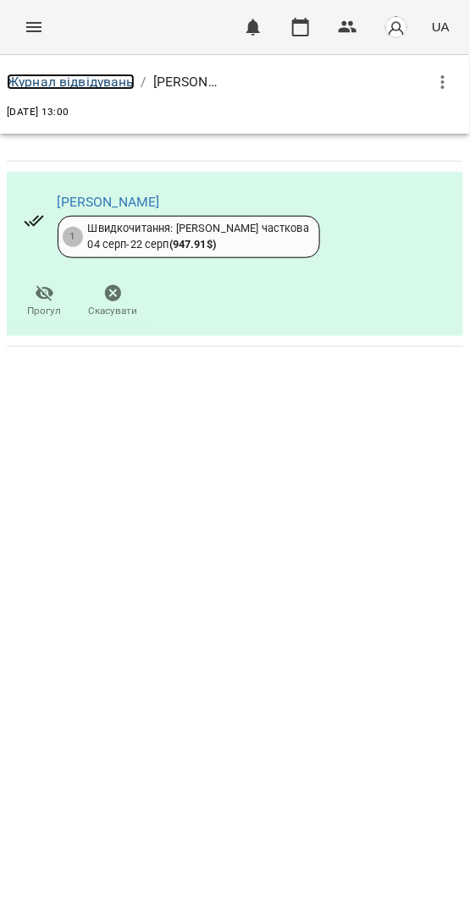
click at [99, 85] on link "Журнал відвідувань" at bounding box center [71, 82] width 128 height 16
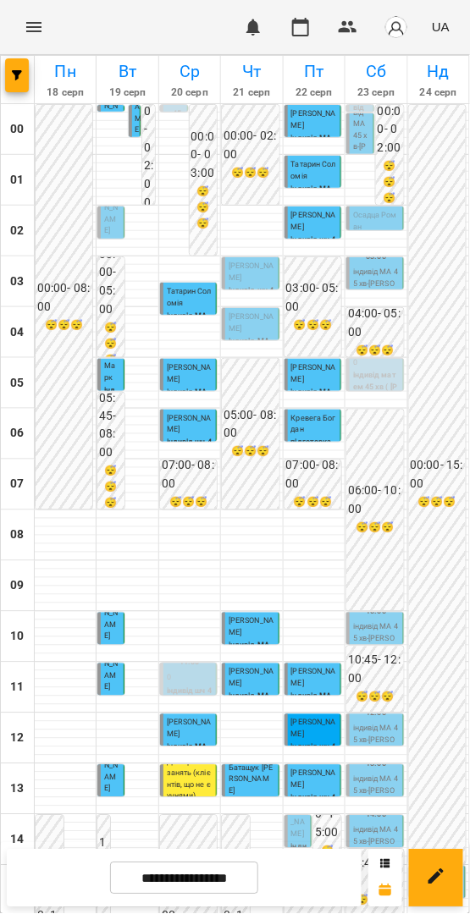
click at [299, 775] on span "[PERSON_NAME]" at bounding box center [313, 779] width 45 height 20
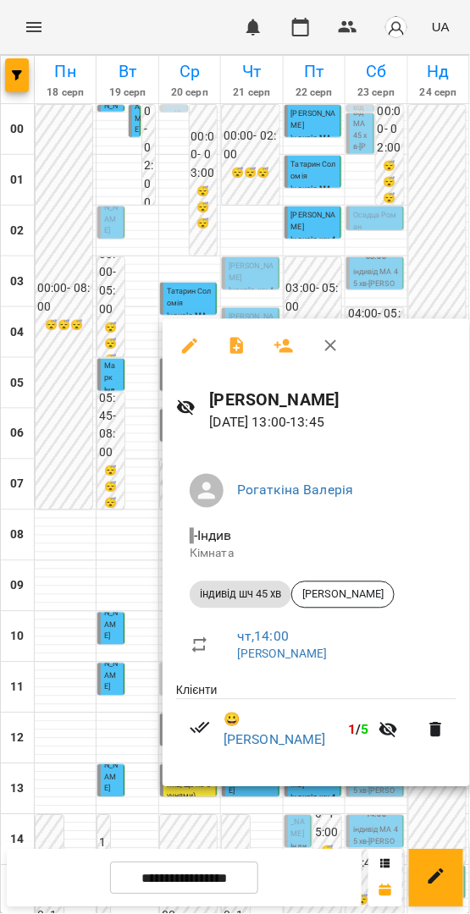
click at [286, 824] on div at bounding box center [235, 457] width 470 height 914
click at [291, 824] on span "[PERSON_NAME]" at bounding box center [299, 817] width 16 height 43
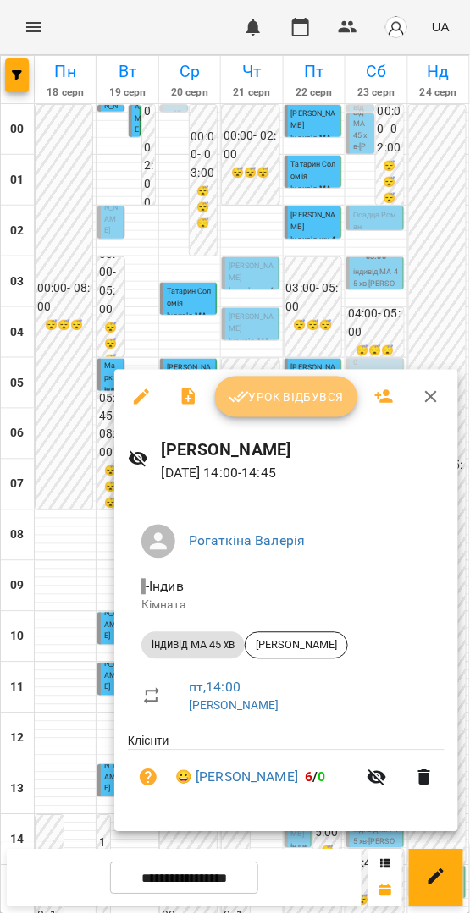
click at [316, 395] on span "Урок відбувся" at bounding box center [286, 397] width 115 height 20
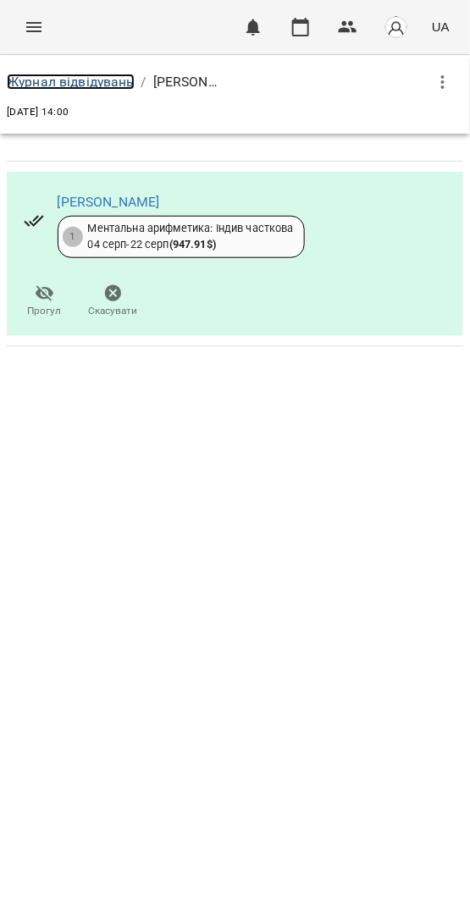
click at [21, 85] on link "Журнал відвідувань" at bounding box center [71, 82] width 128 height 16
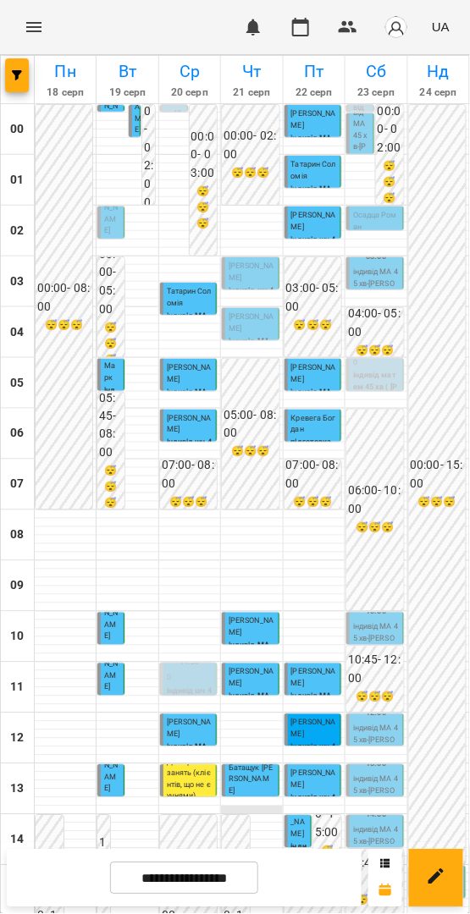
scroll to position [394, 0]
click at [174, 673] on p "0" at bounding box center [190, 679] width 46 height 12
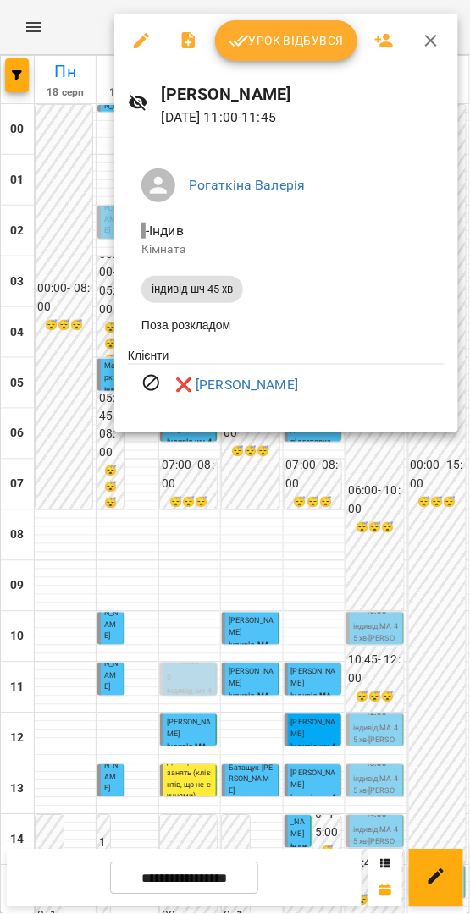
click at [211, 494] on div at bounding box center [235, 457] width 470 height 914
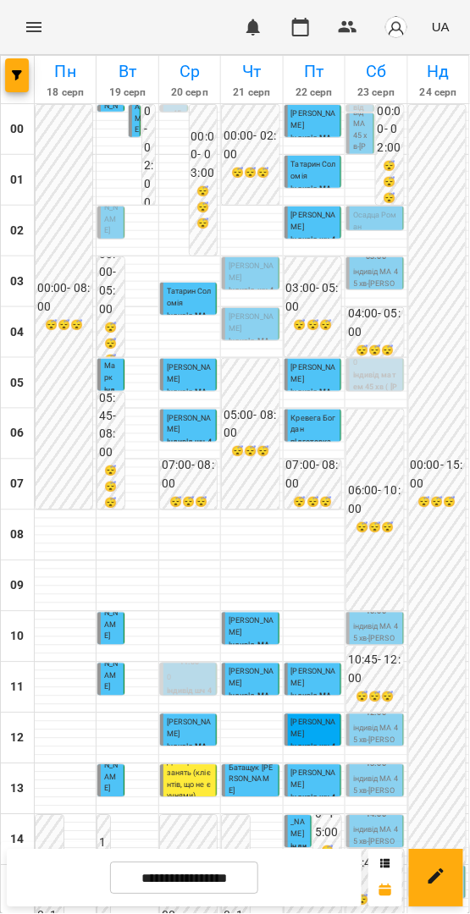
scroll to position [0, 0]
click at [104, 228] on span "[PERSON_NAME]" at bounding box center [111, 207] width 14 height 54
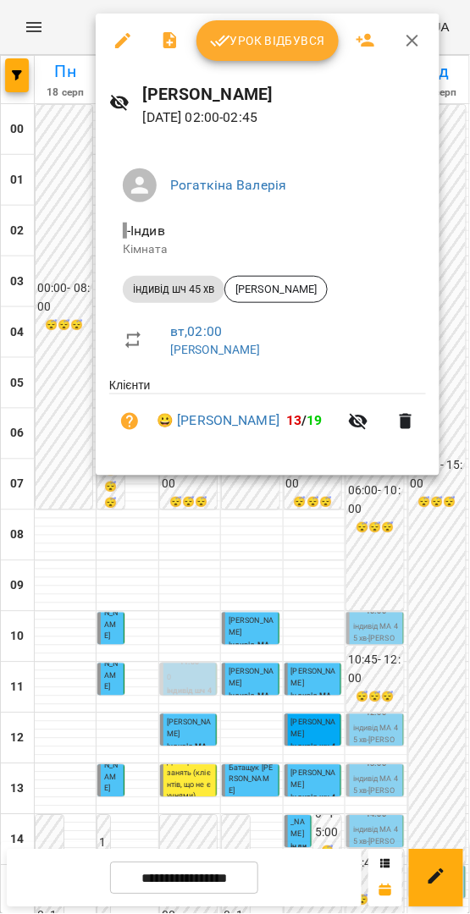
click at [118, 46] on icon "button" at bounding box center [122, 40] width 15 height 15
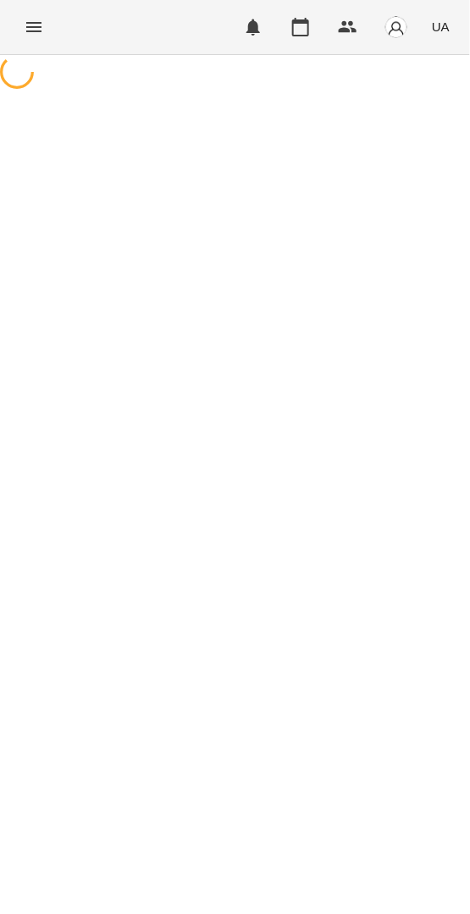
select select "**********"
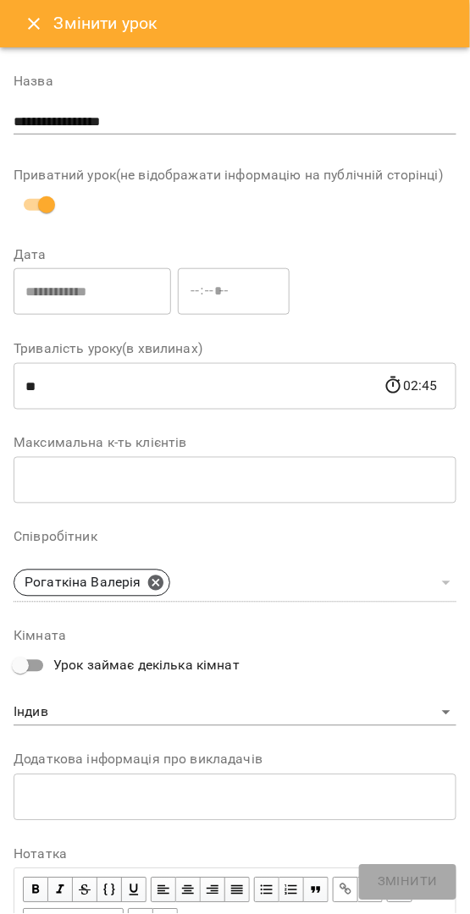
click at [34, 14] on icon "Close" at bounding box center [34, 24] width 20 height 20
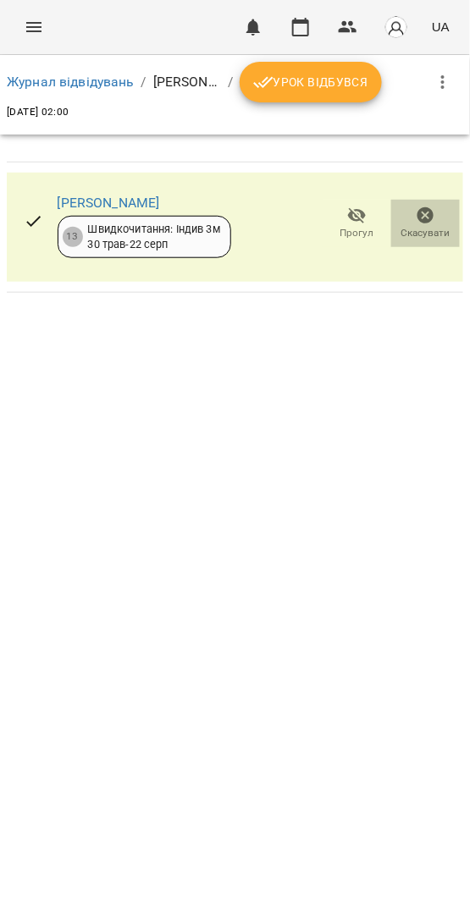
click at [422, 218] on icon "button" at bounding box center [425, 215] width 17 height 17
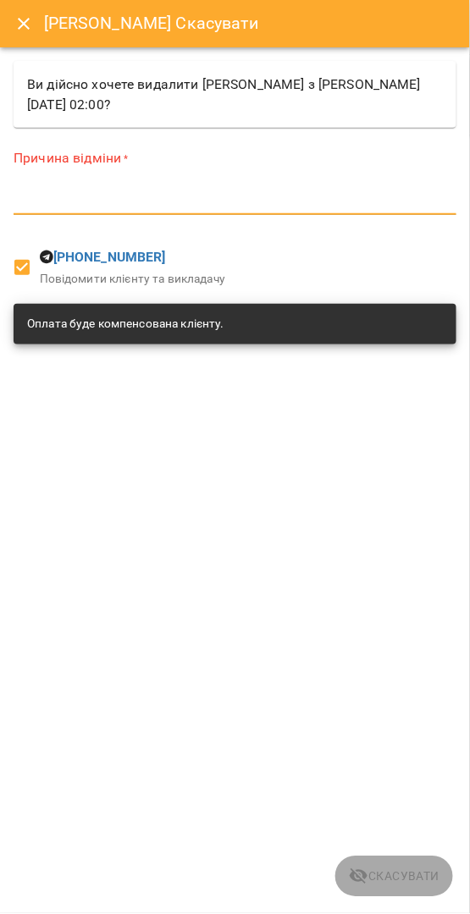
click at [222, 206] on textarea at bounding box center [235, 201] width 443 height 16
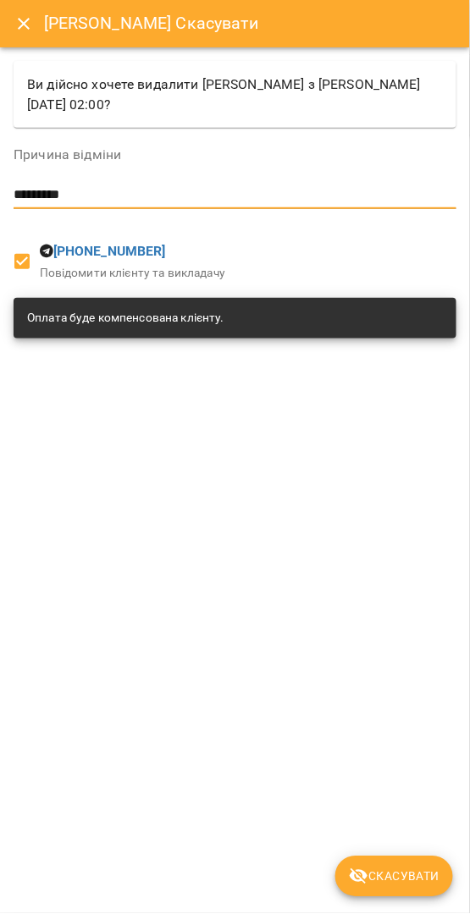
drag, startPoint x: 117, startPoint y: 196, endPoint x: 4, endPoint y: 198, distance: 112.6
click at [4, 198] on div "[PERSON_NAME] Скасувати Ви дійсно хочете видалити [PERSON_NAME] з [PERSON_NAME]…" at bounding box center [235, 457] width 470 height 914
type textarea "*********"
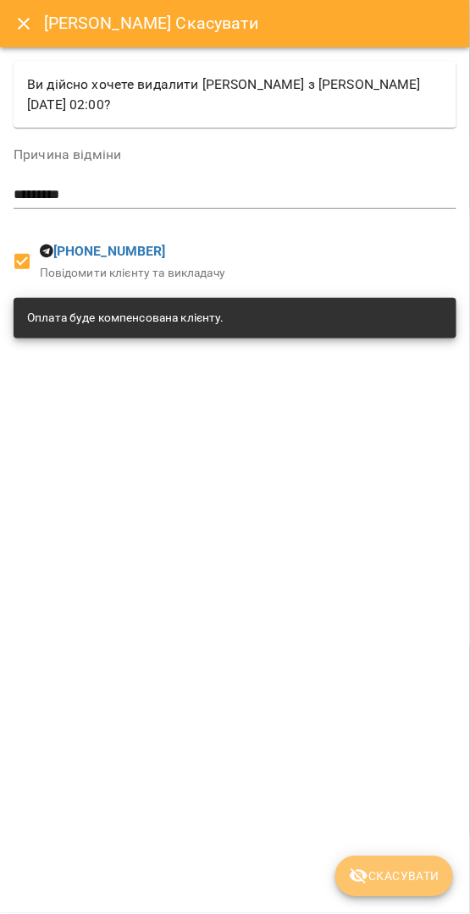
click at [400, 881] on span "Скасувати" at bounding box center [394, 877] width 91 height 20
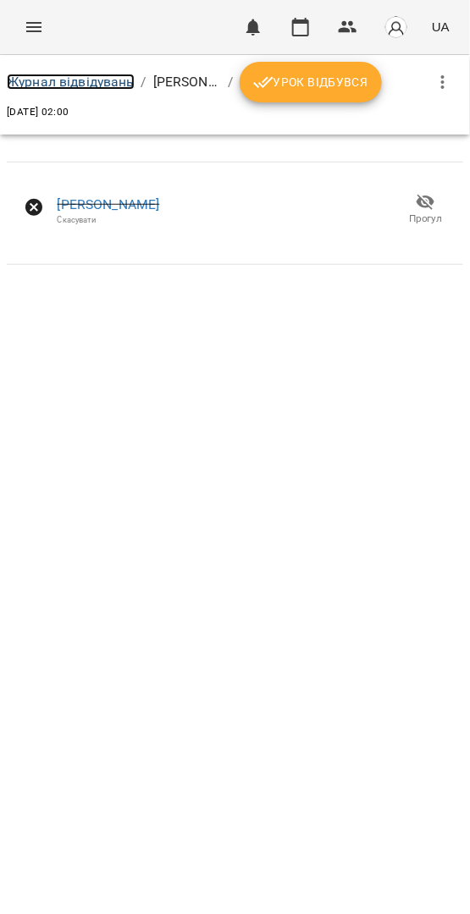
click at [73, 79] on link "Журнал відвідувань" at bounding box center [71, 82] width 128 height 16
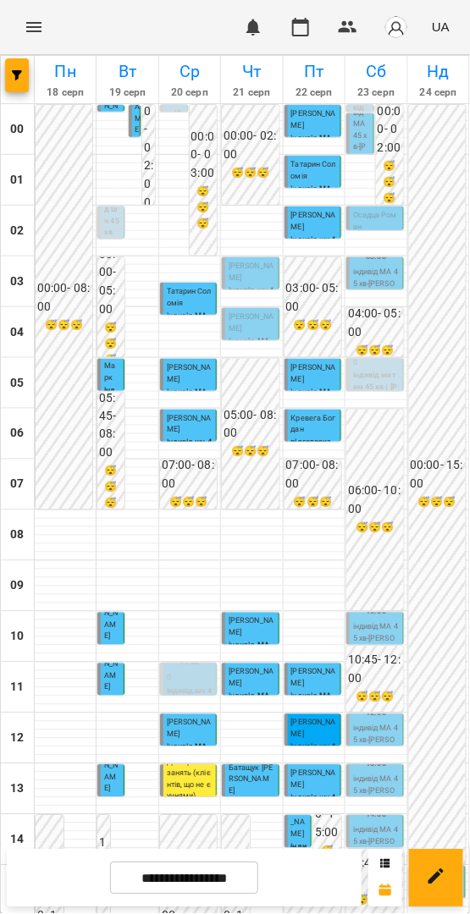
click at [241, 268] on span "[PERSON_NAME]" at bounding box center [251, 272] width 45 height 20
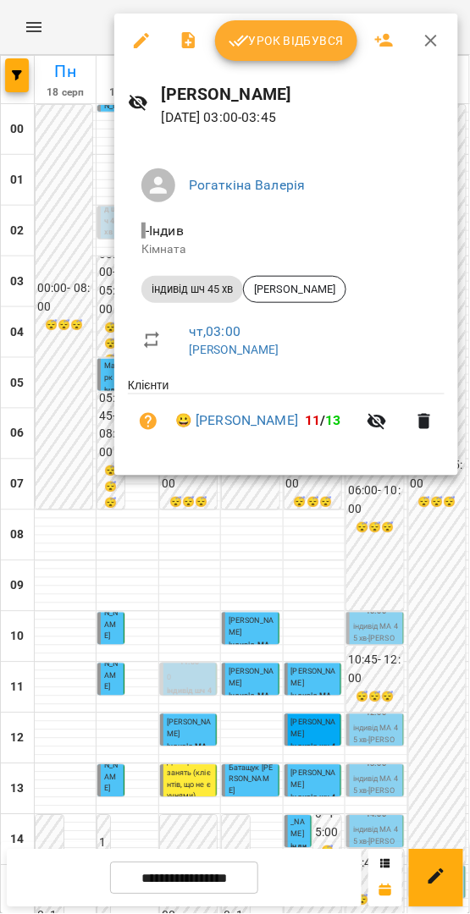
click at [142, 36] on icon "button" at bounding box center [141, 40] width 15 height 15
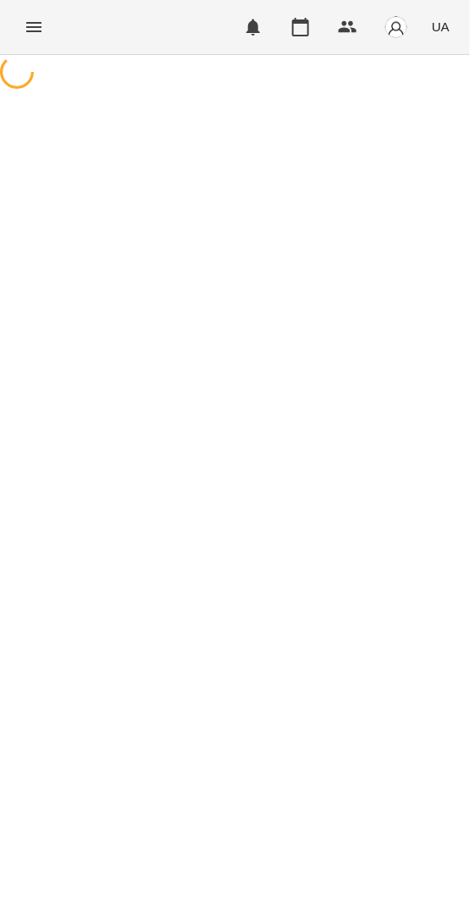
select select "**********"
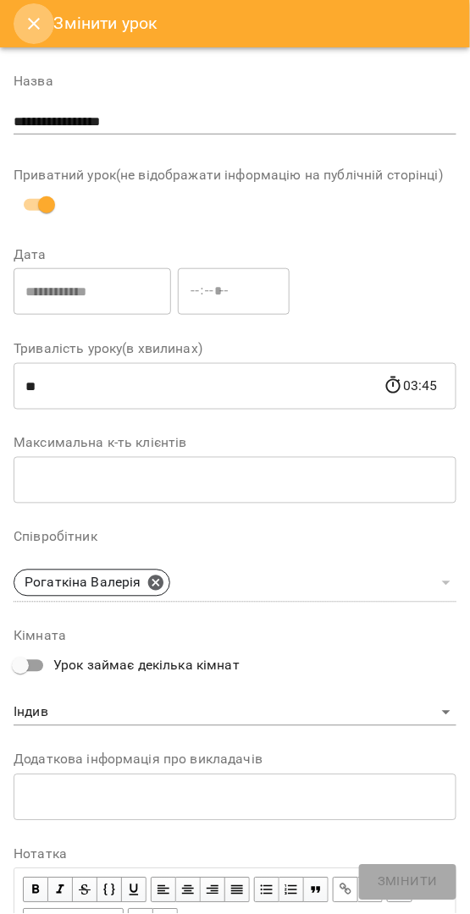
click at [35, 23] on icon "Close" at bounding box center [34, 24] width 12 height 12
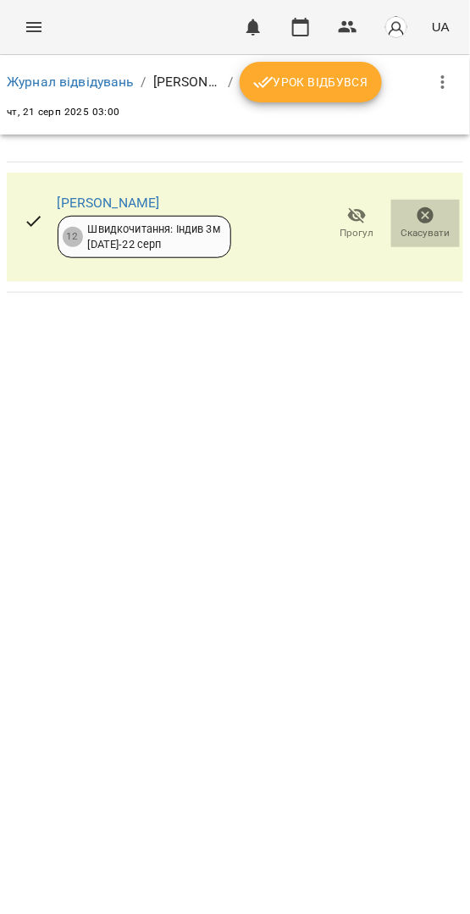
click at [438, 211] on span "Скасувати" at bounding box center [425, 223] width 48 height 34
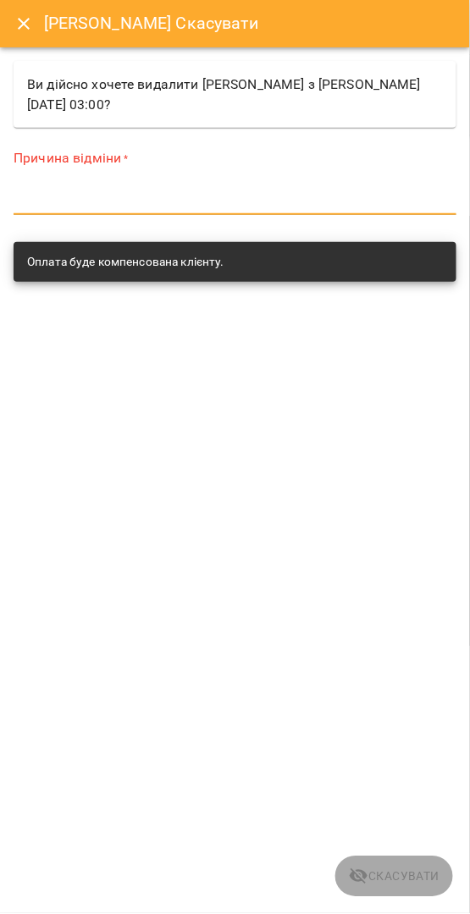
paste textarea "*********"
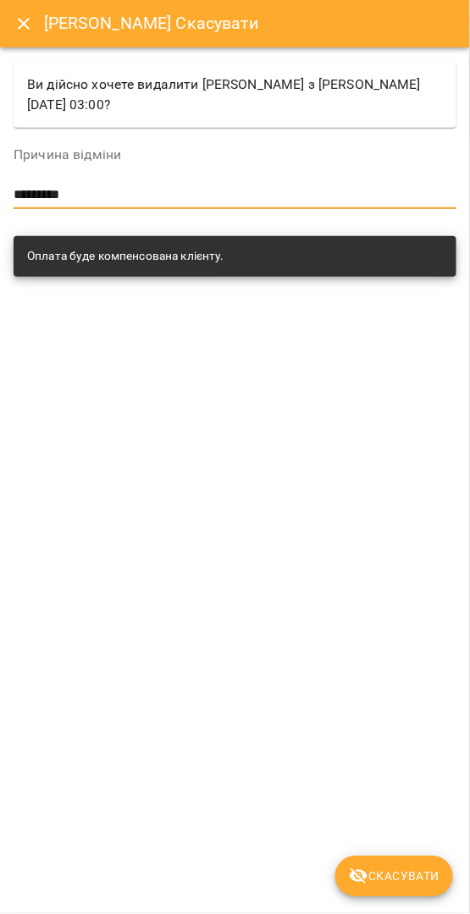
type textarea "*********"
click at [391, 871] on span "Скасувати" at bounding box center [394, 877] width 91 height 20
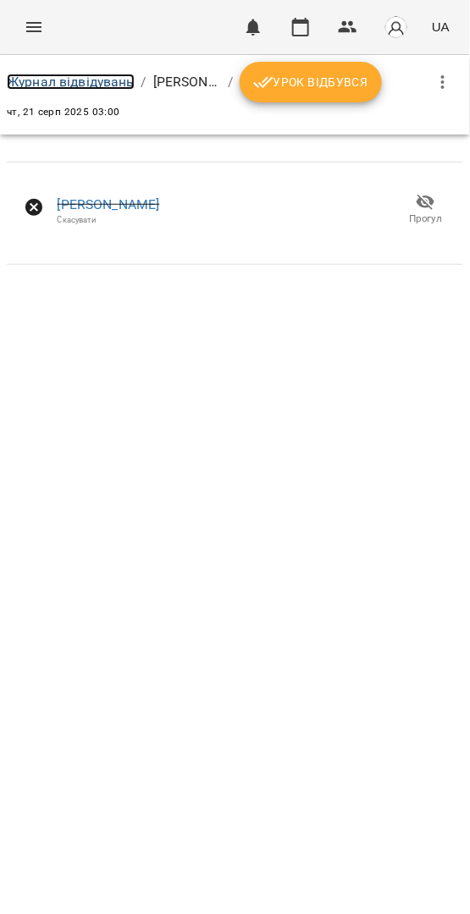
click at [52, 74] on link "Журнал відвідувань" at bounding box center [71, 82] width 128 height 16
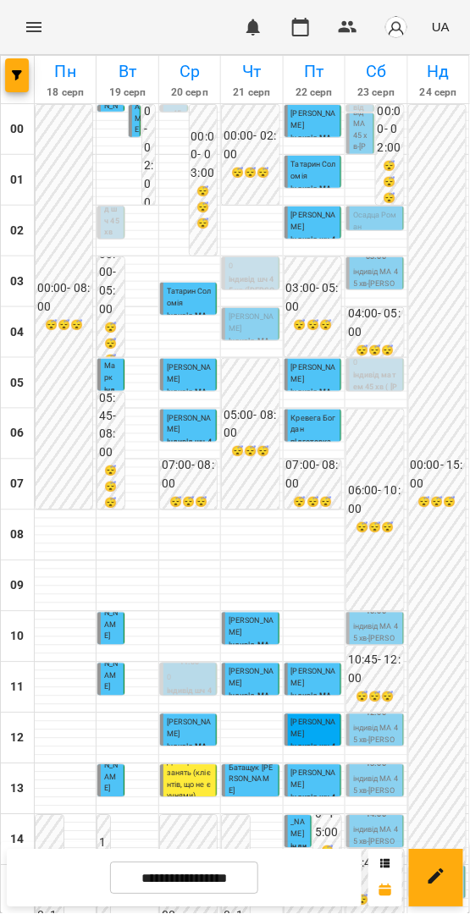
click at [240, 323] on span "[PERSON_NAME]" at bounding box center [251, 322] width 45 height 20
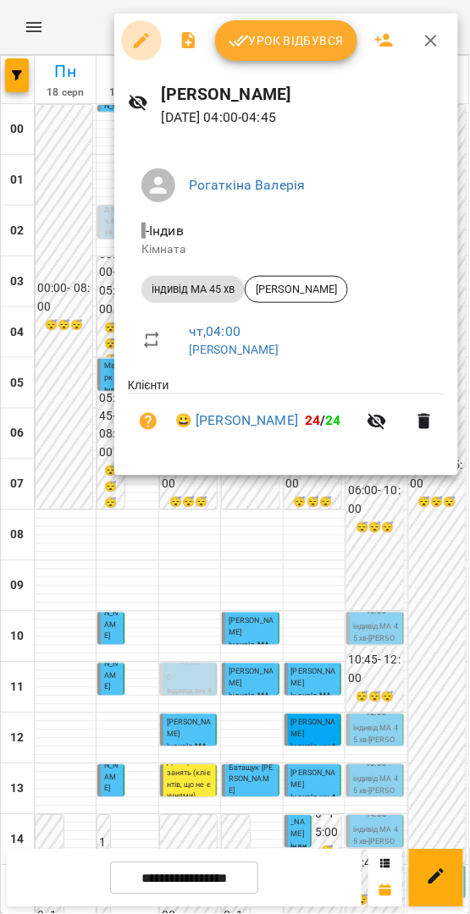
click at [152, 39] on button "button" at bounding box center [141, 40] width 41 height 41
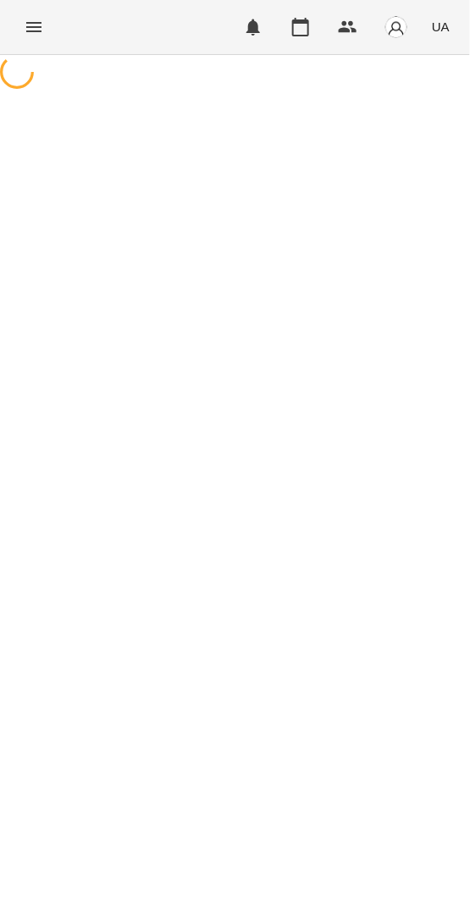
select select "**********"
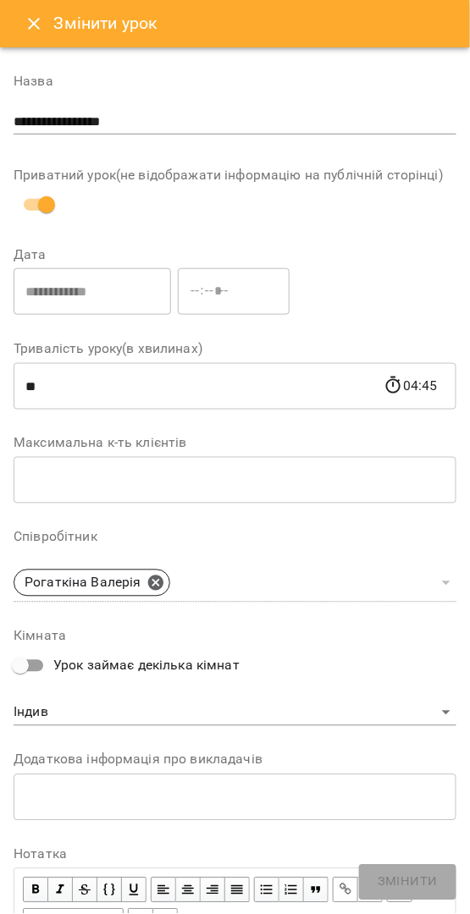
click at [20, 30] on button "Close" at bounding box center [34, 23] width 41 height 41
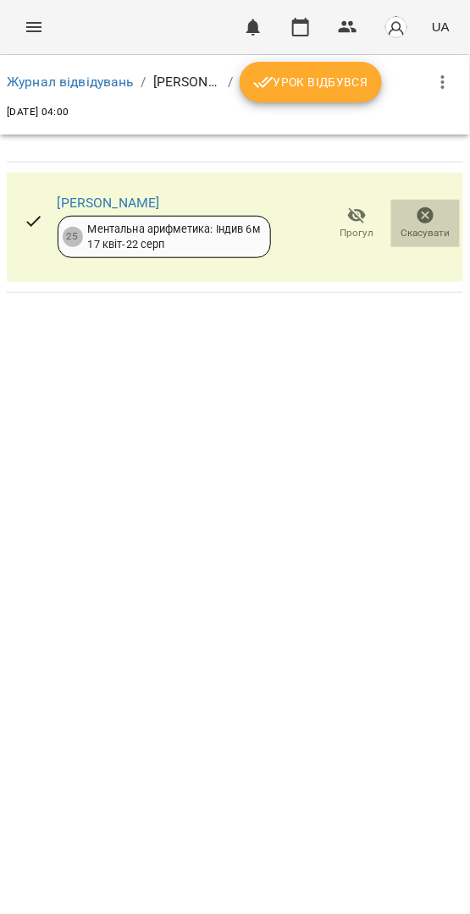
click at [422, 217] on icon "button" at bounding box center [425, 215] width 17 height 17
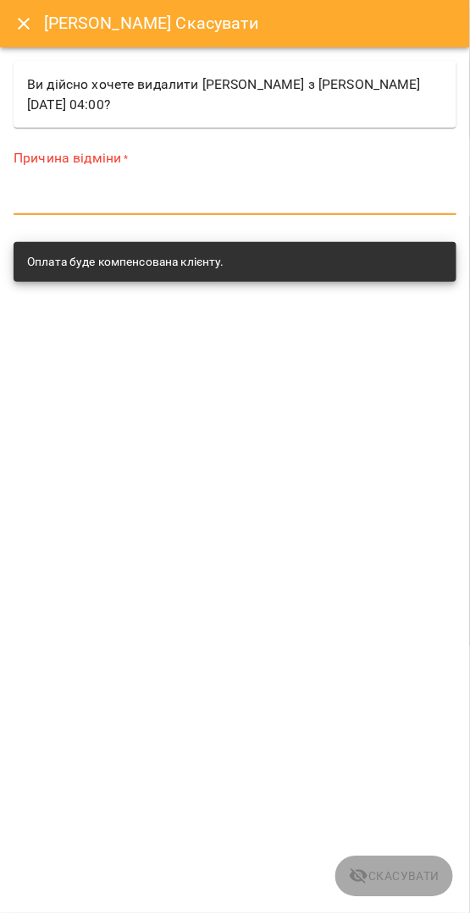
paste textarea "*********"
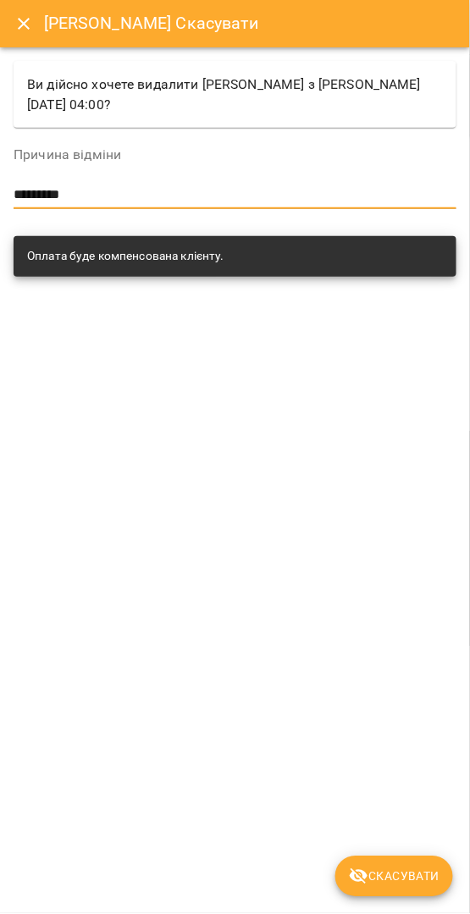
type textarea "*********"
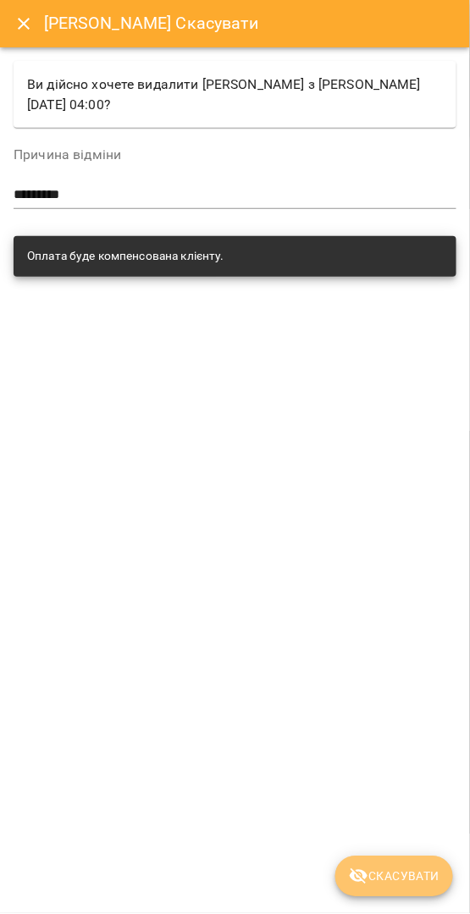
click at [384, 867] on span "Скасувати" at bounding box center [394, 877] width 91 height 20
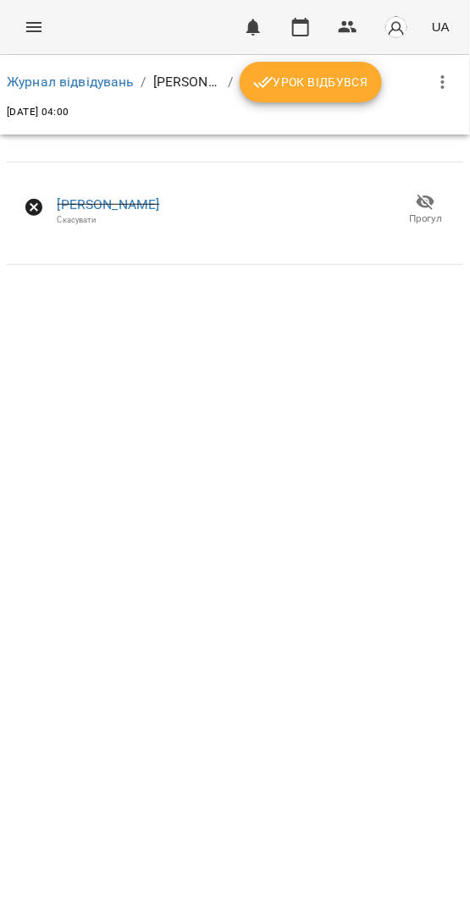
click at [41, 72] on li "Журнал відвідувань" at bounding box center [71, 82] width 128 height 20
click at [45, 78] on link "Журнал відвідувань" at bounding box center [71, 82] width 128 height 16
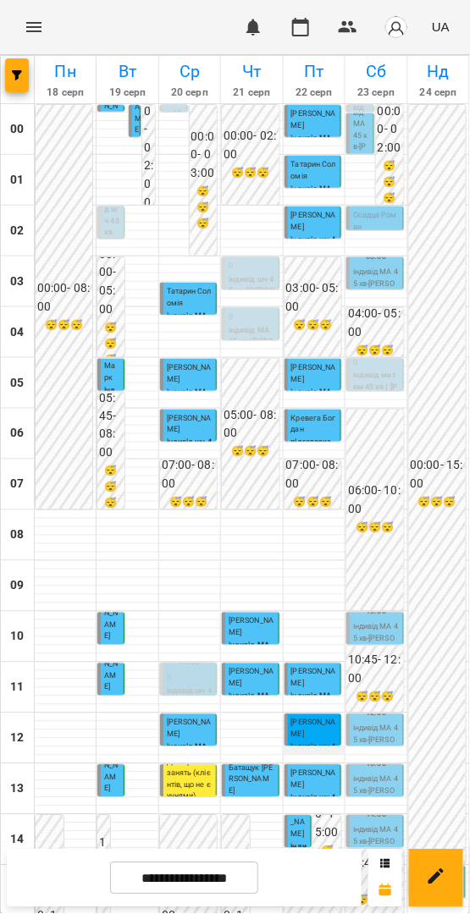
scroll to position [485, 0]
